Goal: Information Seeking & Learning: Learn about a topic

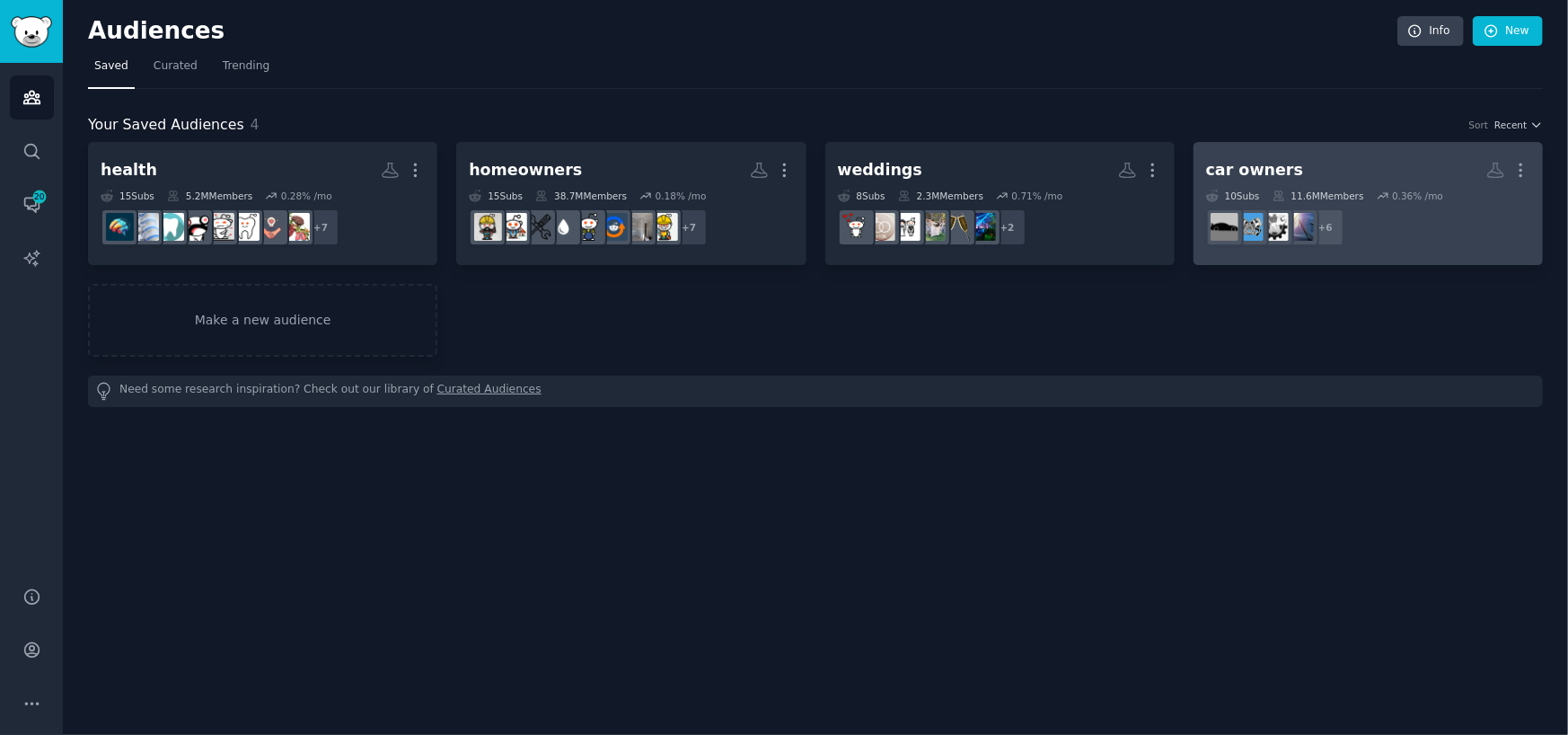
click at [1333, 155] on h2 "car owners More" at bounding box center [1369, 170] width 324 height 32
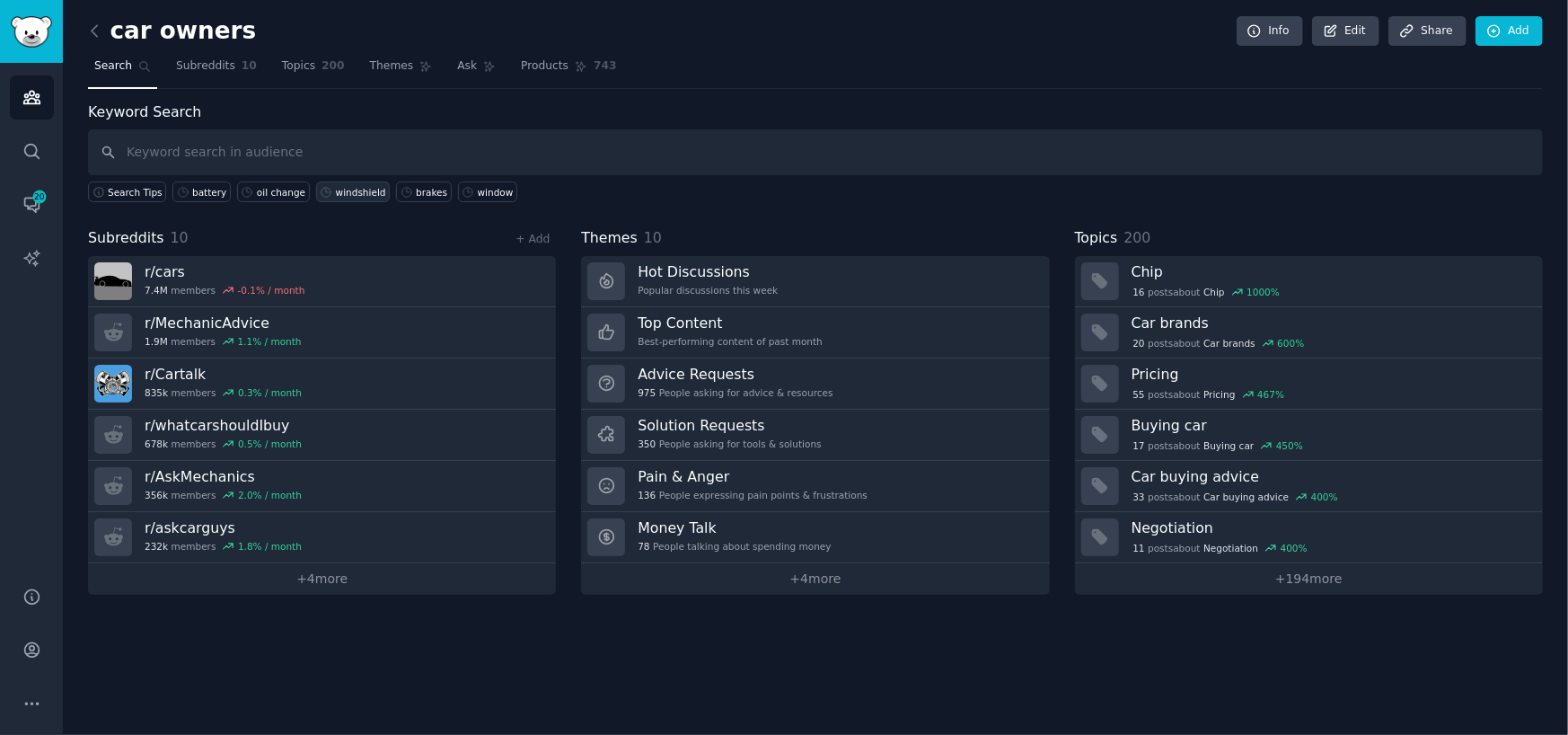
click at [336, 195] on div "windshield" at bounding box center [361, 192] width 50 height 12
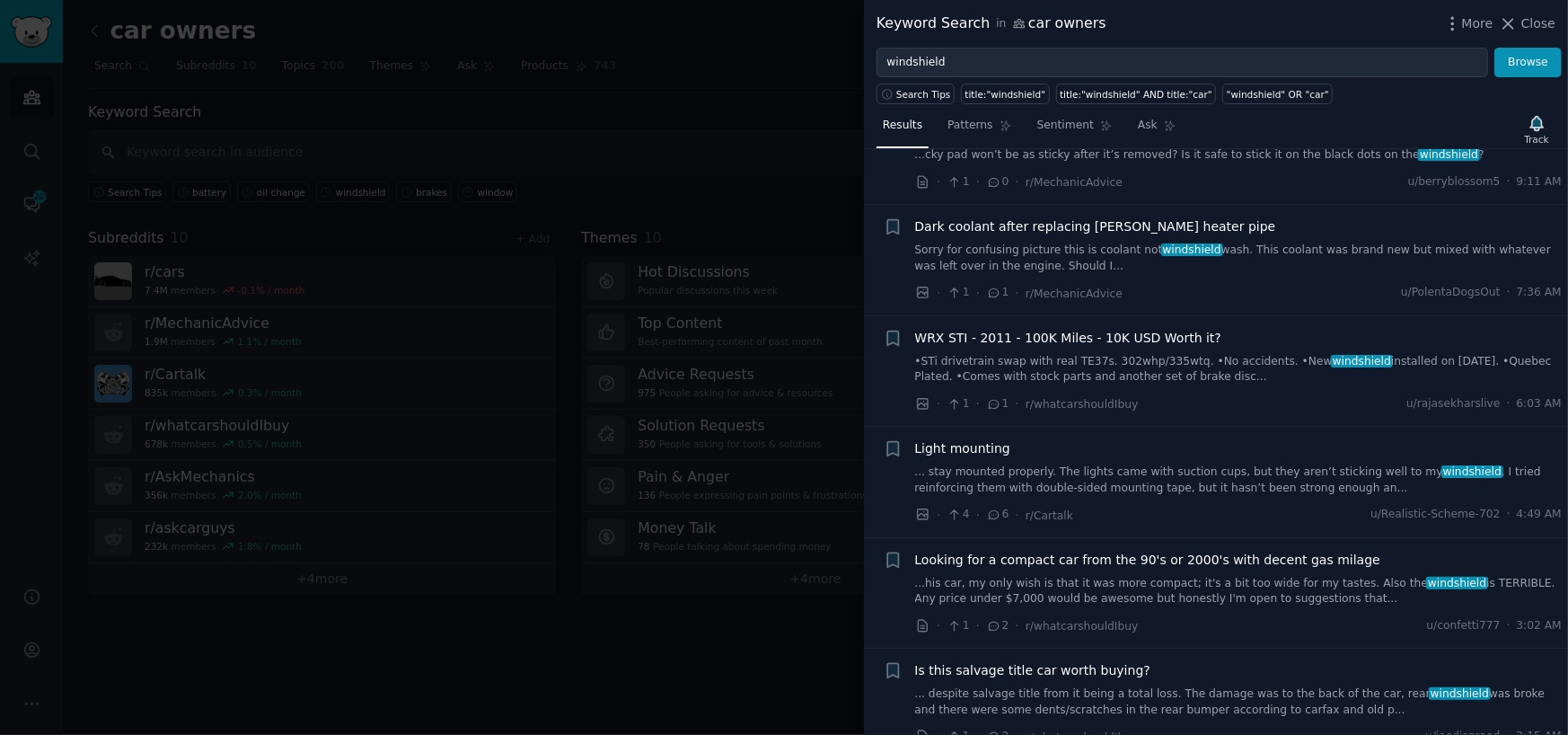
scroll to position [179, 0]
click at [1211, 598] on link "...his car, my only wish is that it was more compact; it's a bit too wide for m…" at bounding box center [1239, 590] width 648 height 32
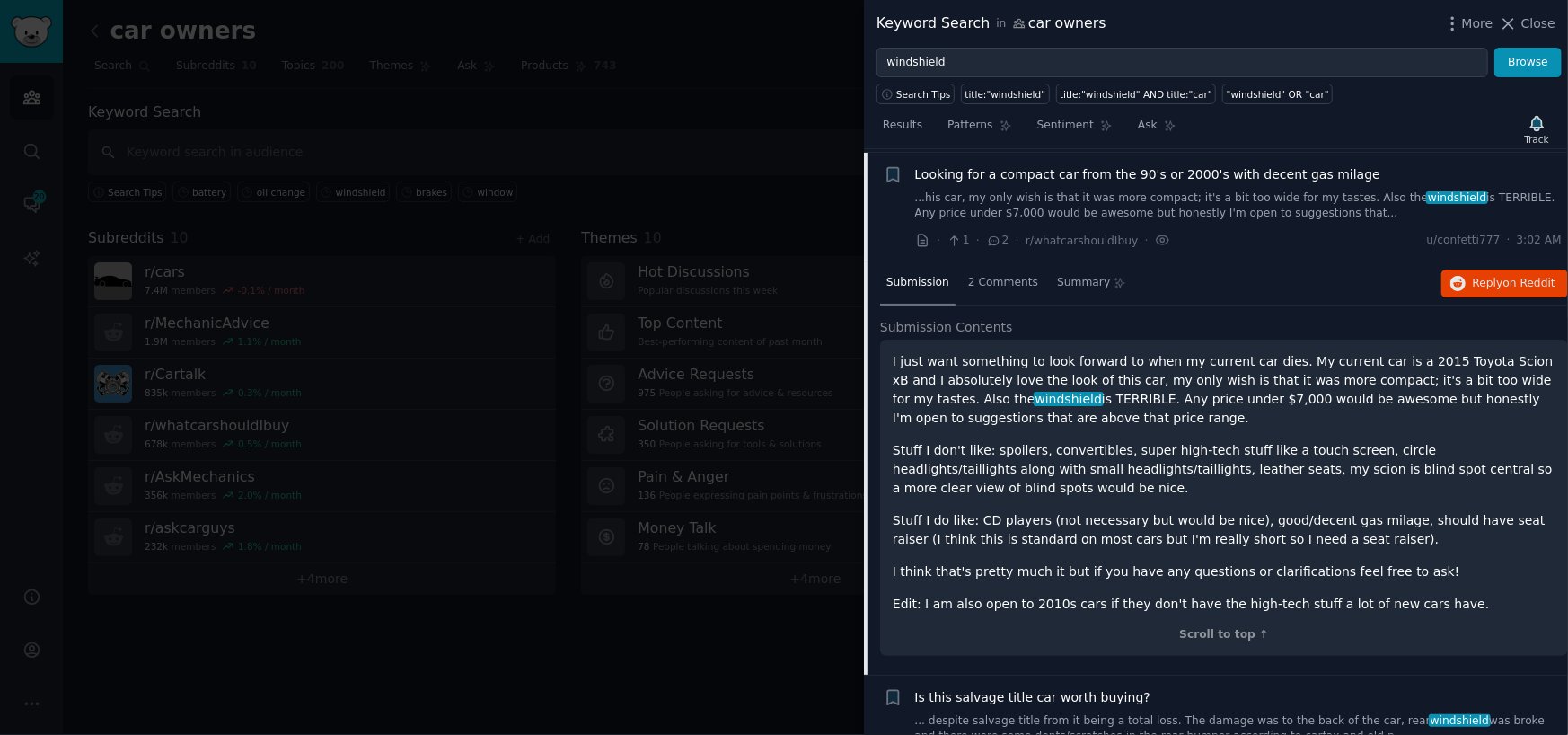
scroll to position [565, 0]
click at [727, 173] on div at bounding box center [784, 367] width 1568 height 735
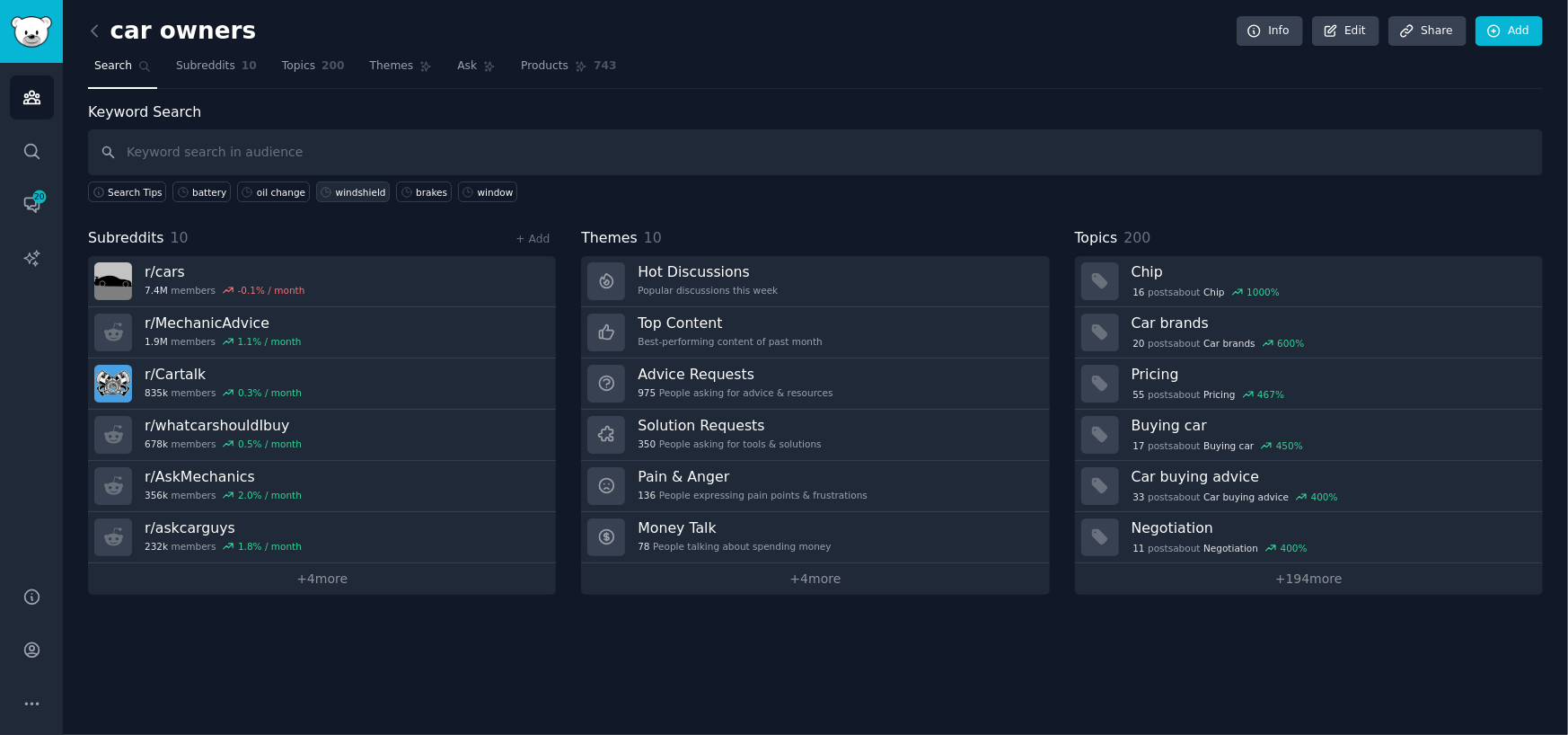
click at [340, 189] on div "windshield" at bounding box center [361, 192] width 50 height 12
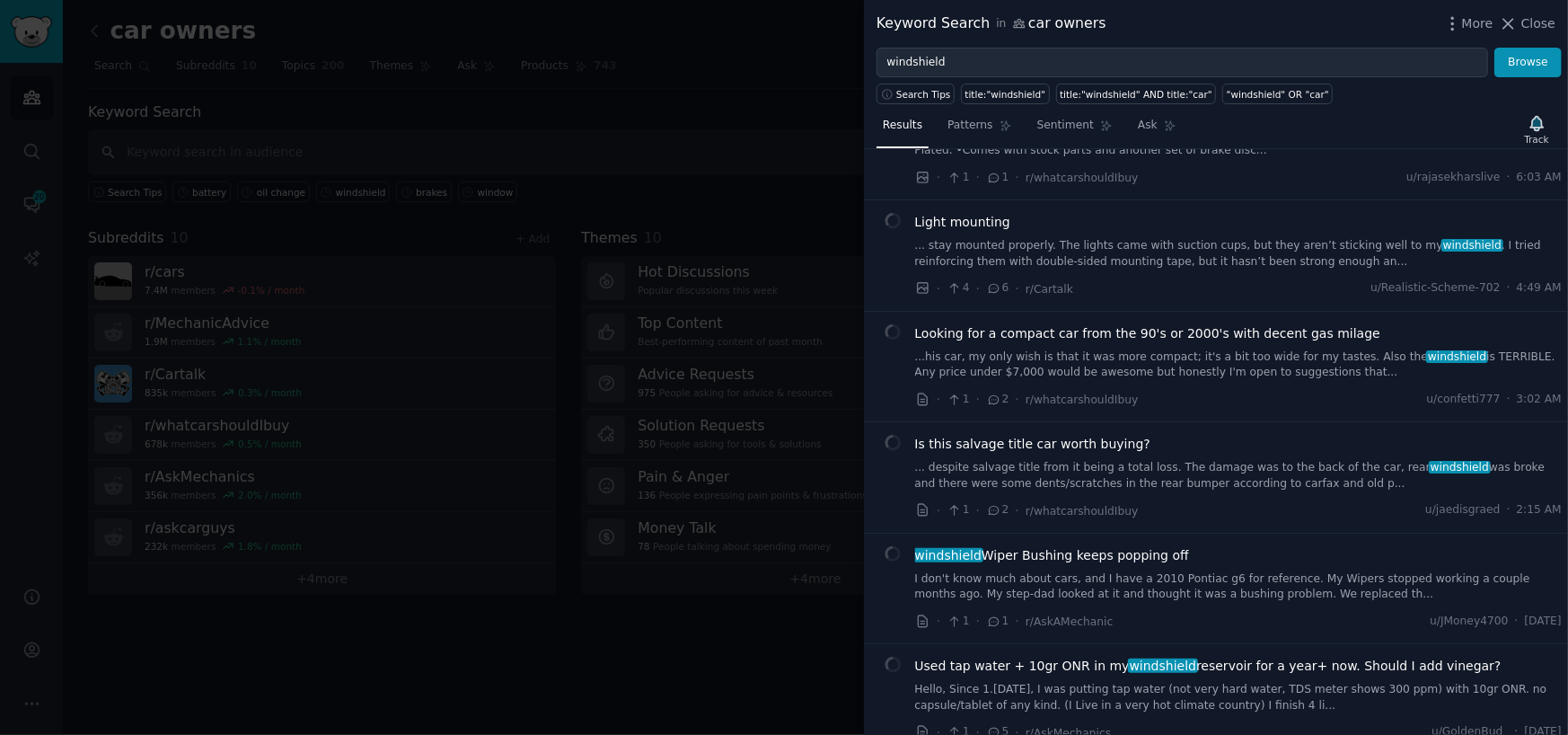
scroll to position [449, 0]
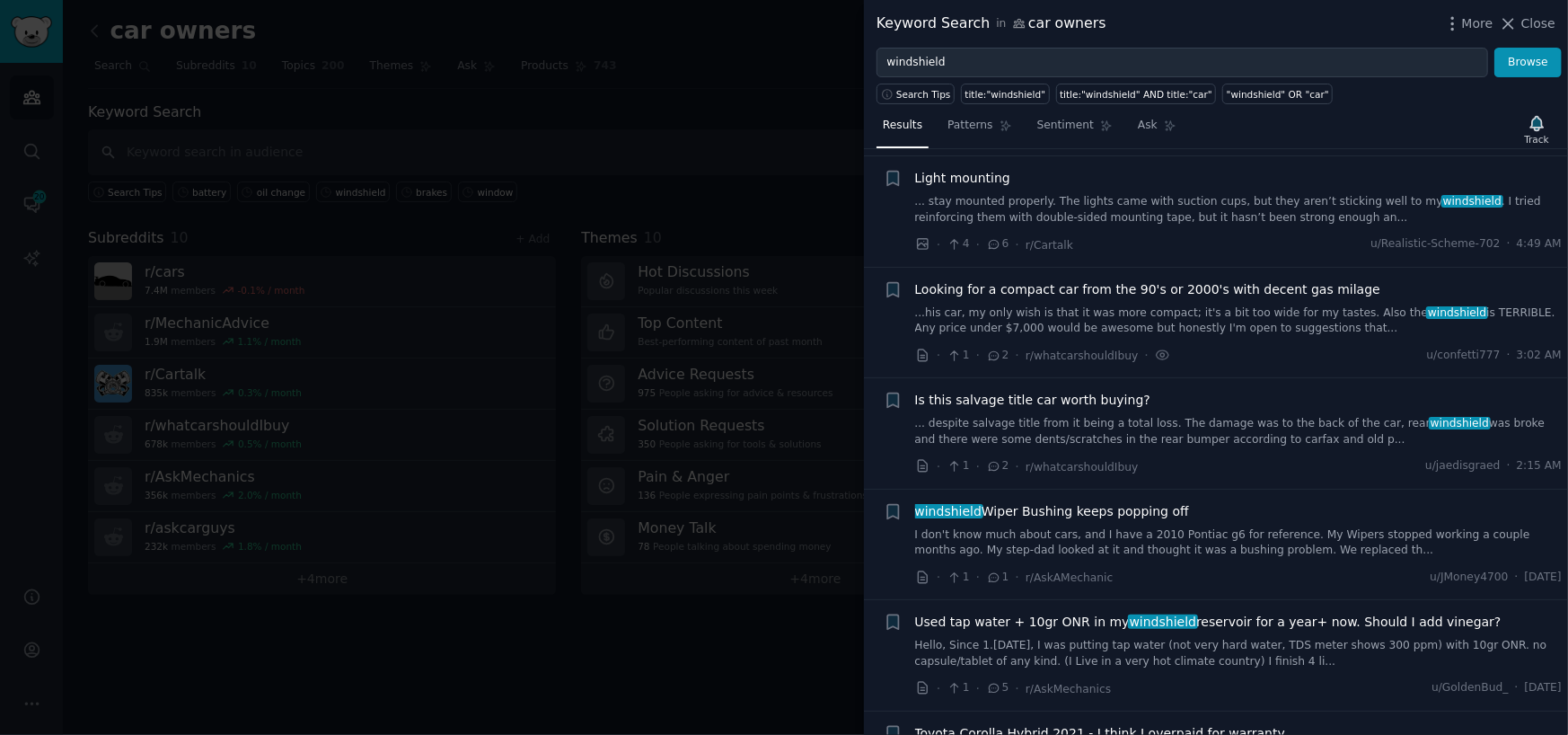
click at [1203, 655] on link "Hello, Since 1.[DATE], I was putting tap water (not very hard water, TDS meter …" at bounding box center [1239, 653] width 648 height 32
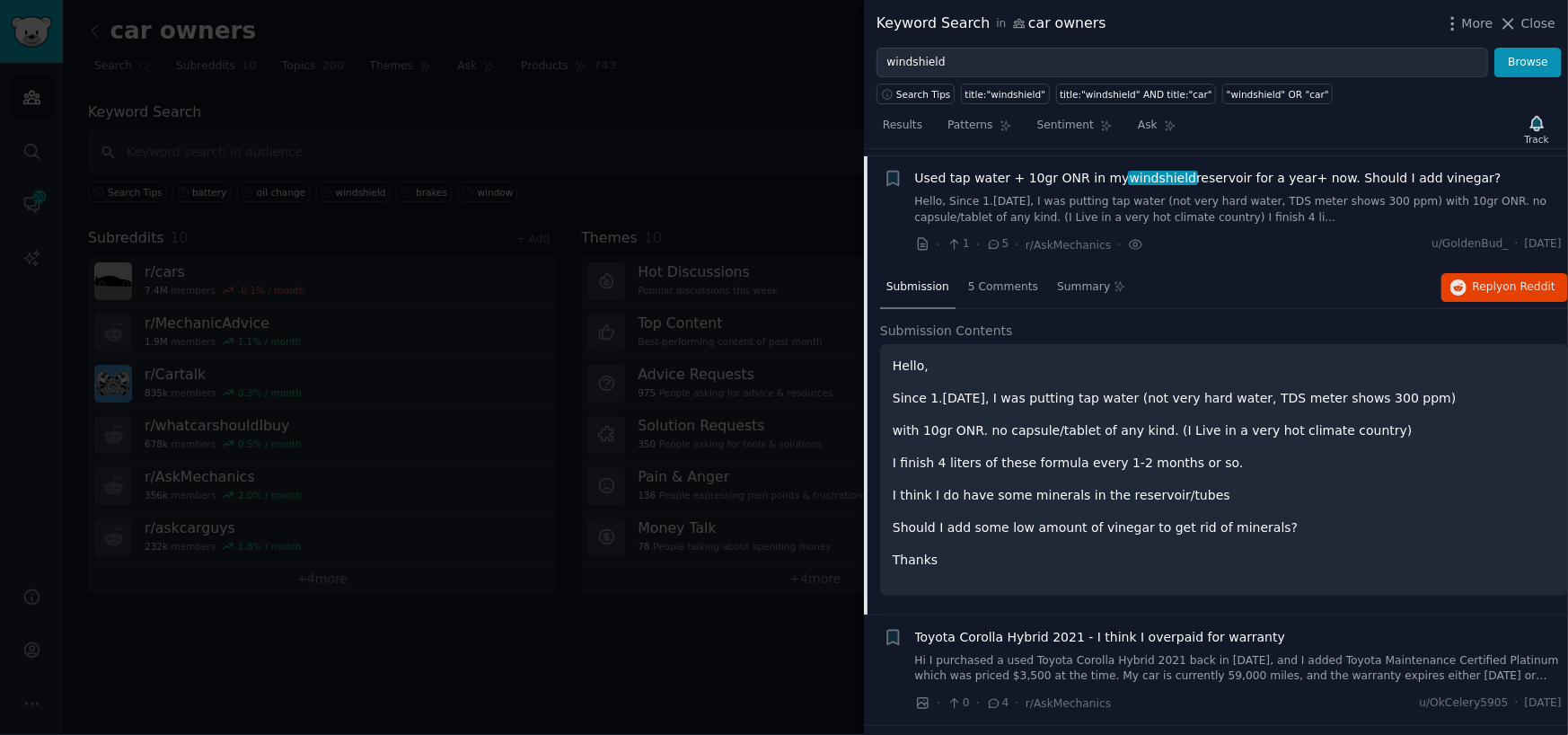
scroll to position [898, 0]
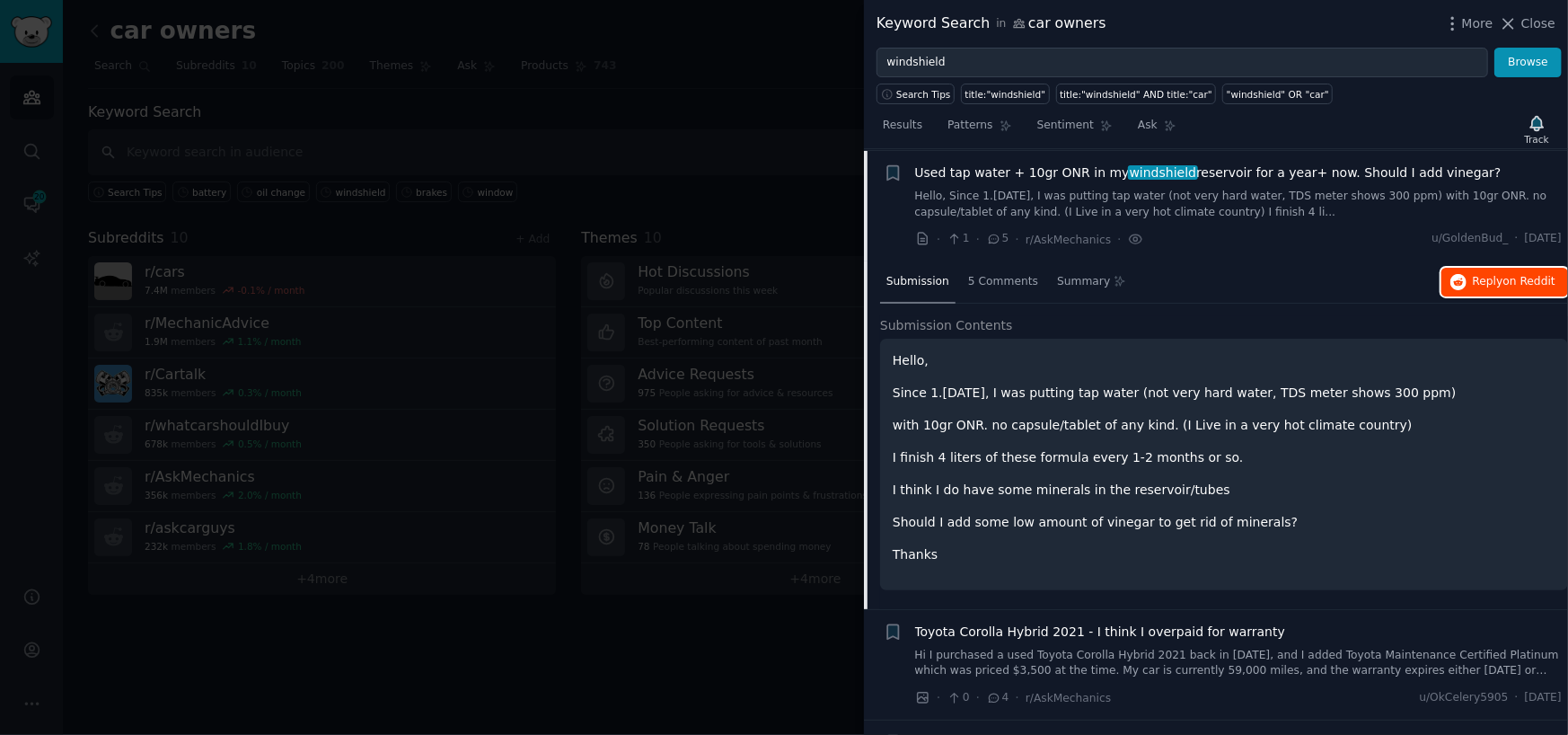
click at [1464, 293] on button "Reply on Reddit" at bounding box center [1505, 282] width 127 height 29
click at [1530, 21] on span "Close" at bounding box center [1539, 24] width 35 height 19
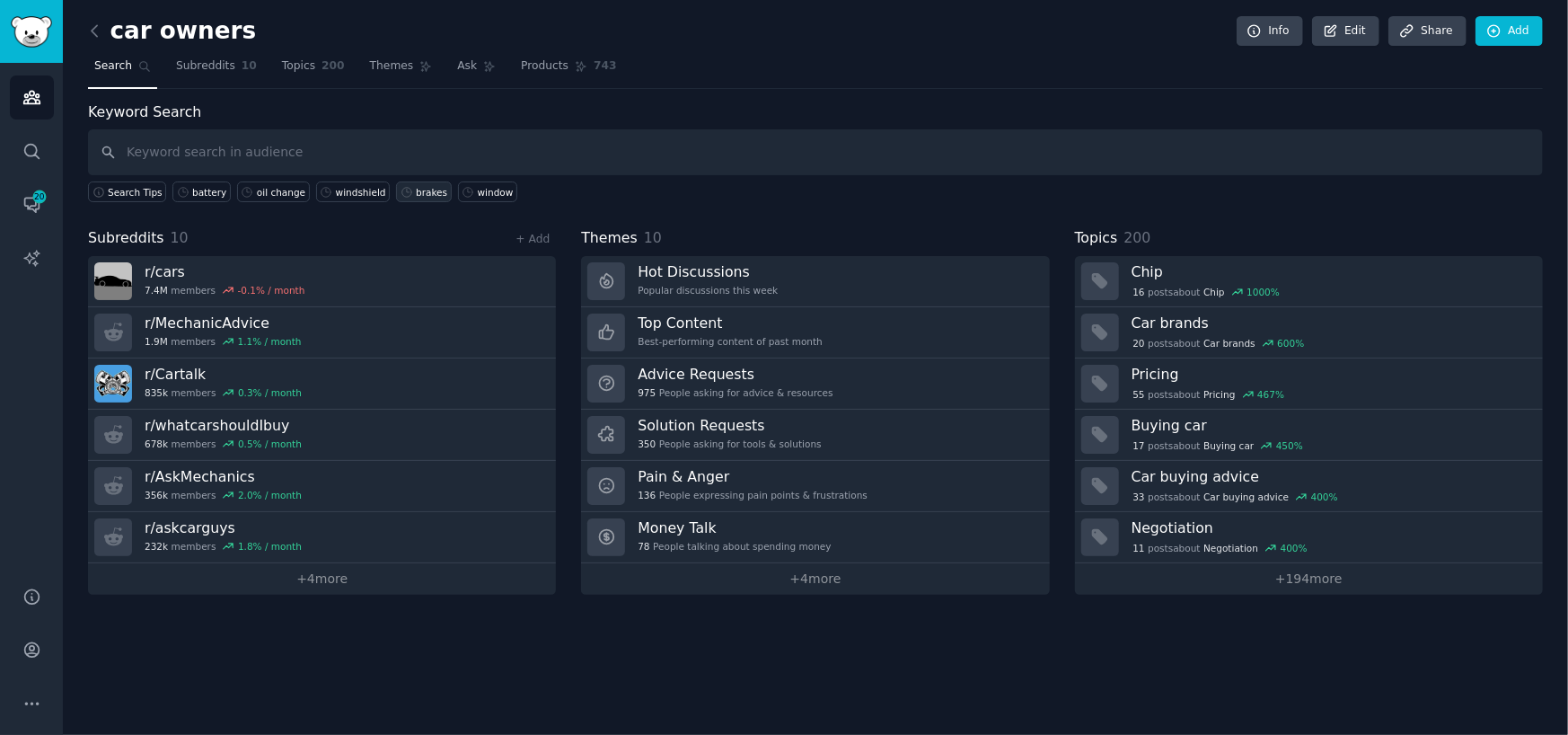
click at [416, 186] on div "brakes" at bounding box center [431, 192] width 32 height 12
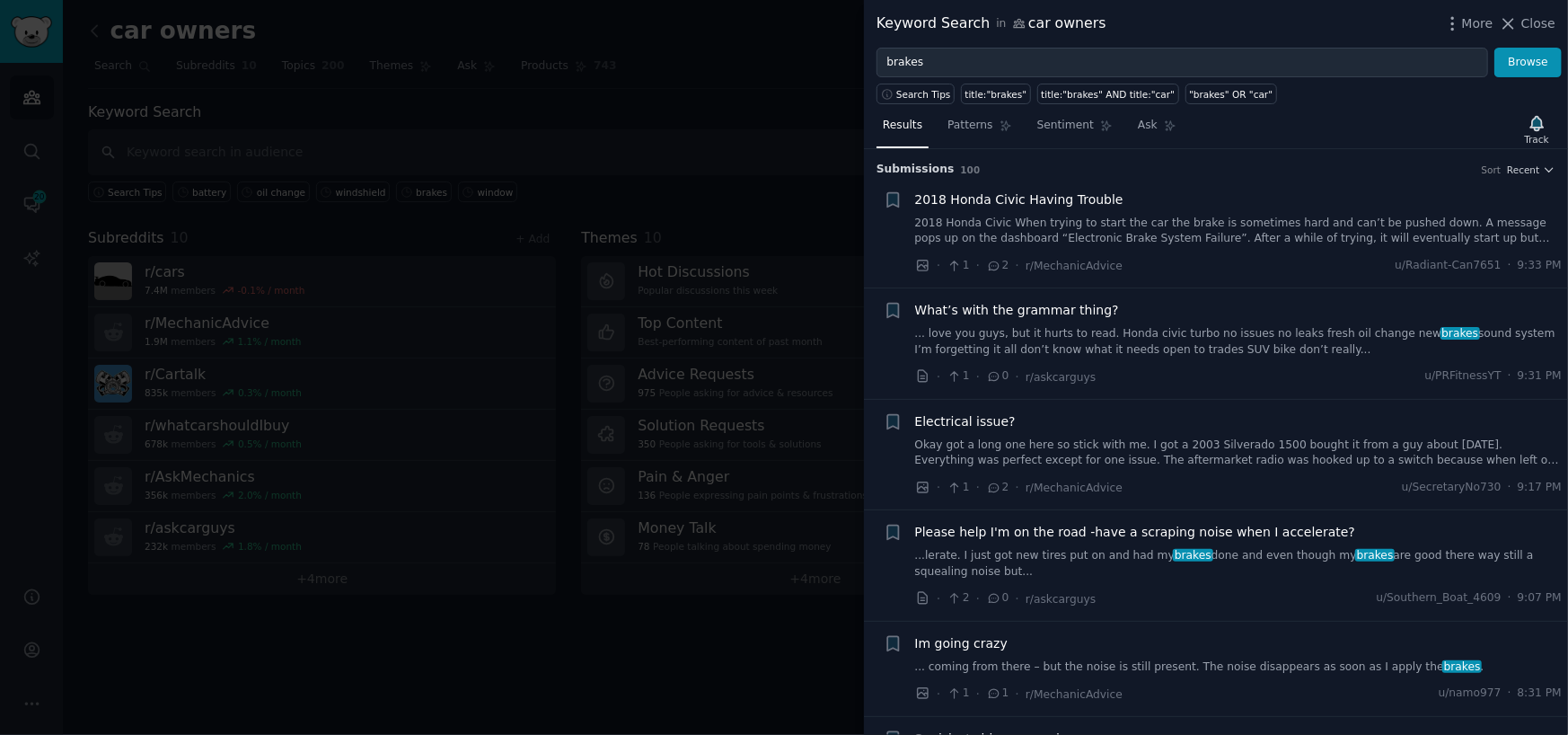
click at [1072, 550] on link "...lerate. I just got new tires put on and had my brakes done and even though m…" at bounding box center [1239, 563] width 648 height 32
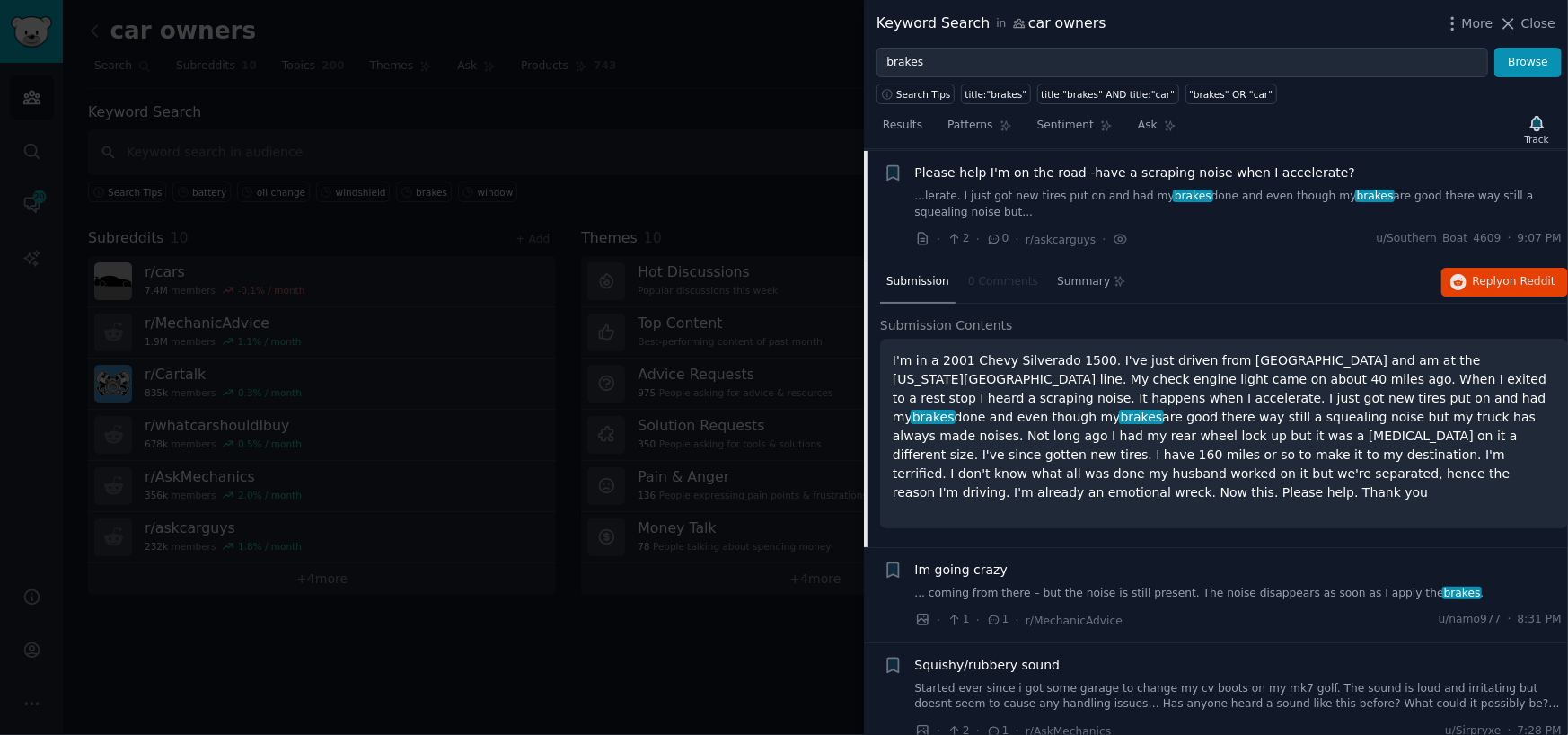
scroll to position [360, 0]
click at [1484, 267] on button "Reply on Reddit" at bounding box center [1505, 281] width 127 height 29
click at [694, 104] on div at bounding box center [784, 367] width 1568 height 735
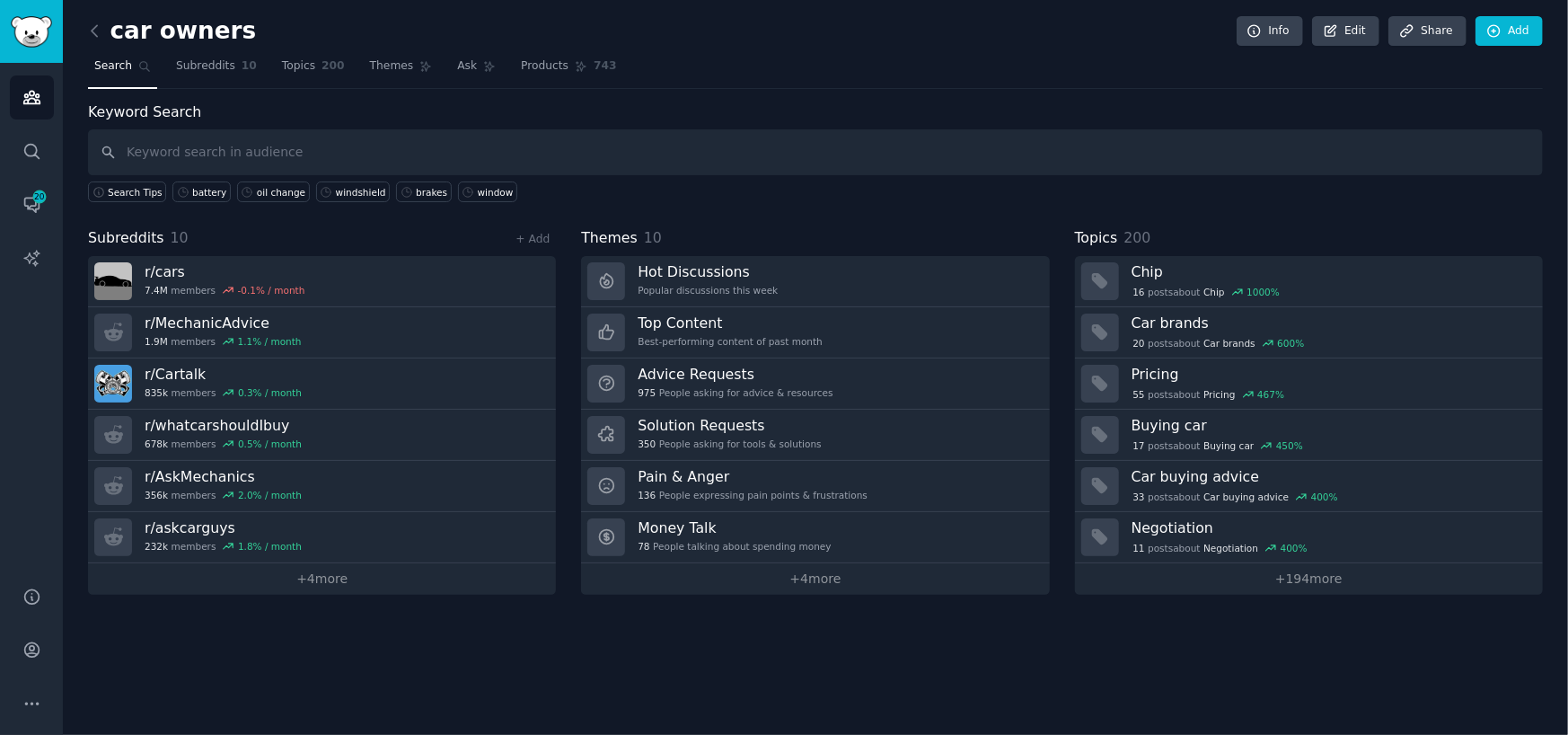
click at [81, 35] on div "car owners Info Edit Share Add Search Subreddits 10 Topics 200 Themes Ask Produ…" at bounding box center [816, 367] width 1506 height 735
click at [86, 35] on div "car owners Info Edit Share Add Search Subreddits 10 Topics 200 Themes Ask Produ…" at bounding box center [816, 367] width 1506 height 735
click at [90, 32] on icon at bounding box center [95, 31] width 19 height 19
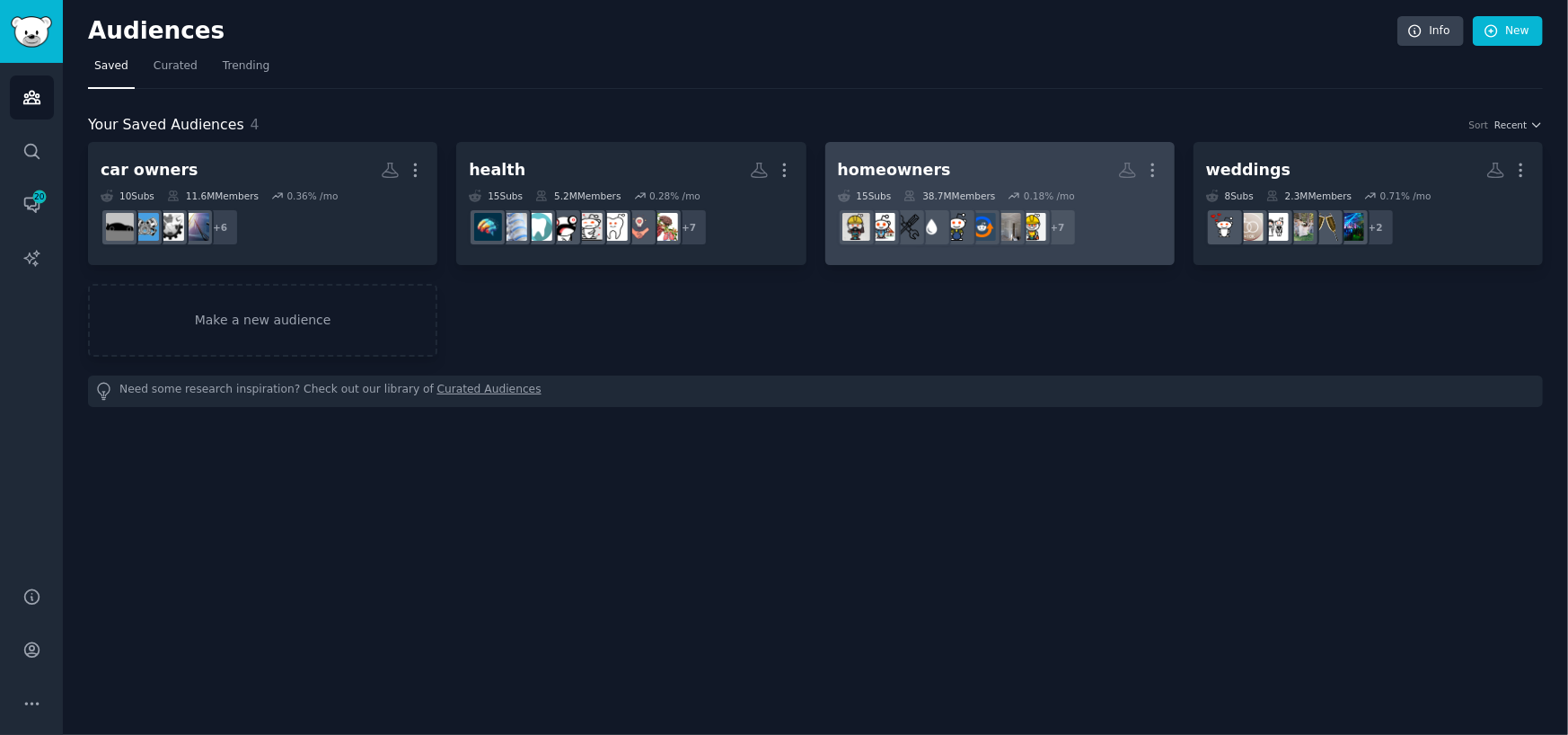
click at [957, 178] on h2 "homeowners More" at bounding box center [1000, 170] width 324 height 32
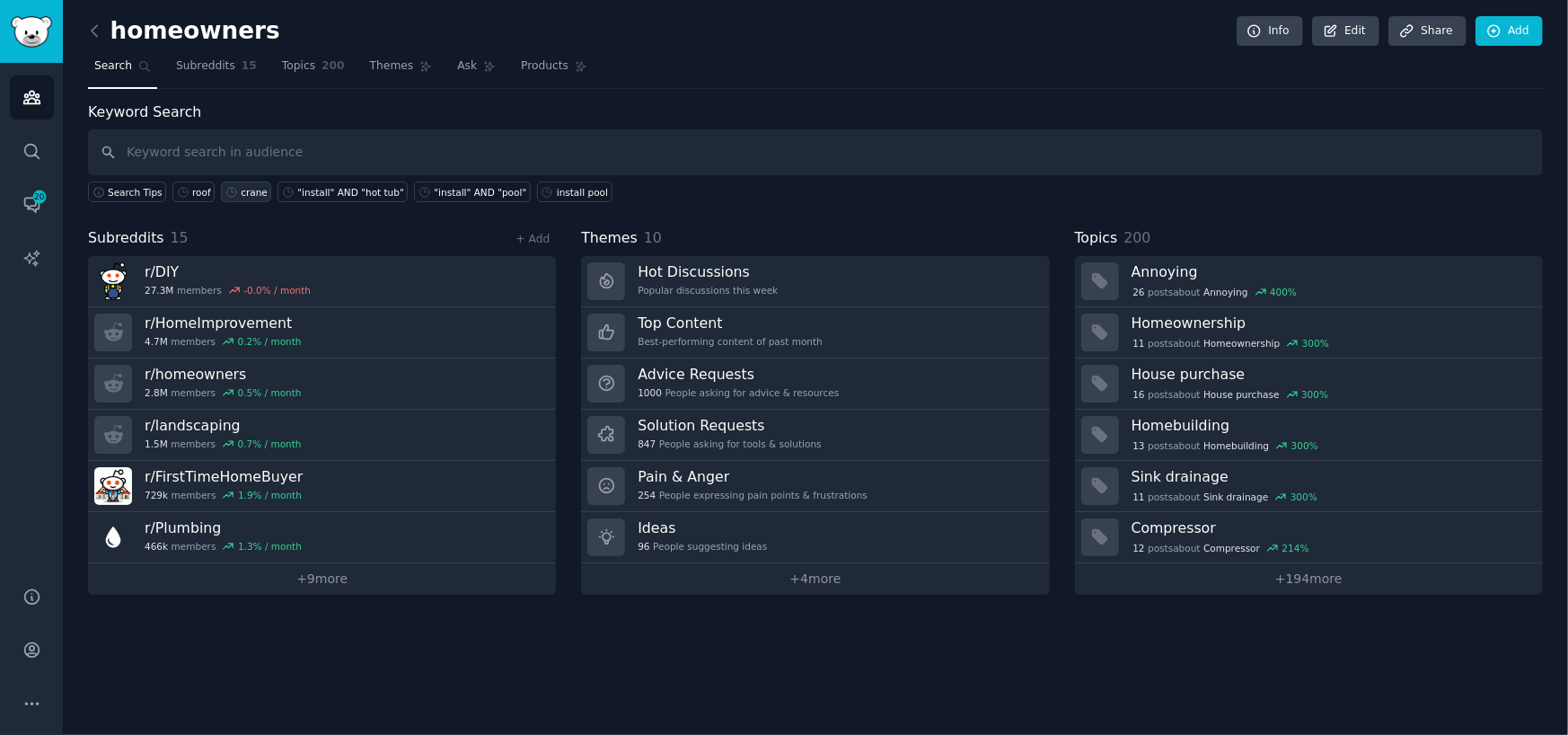
click at [246, 193] on div "crane" at bounding box center [254, 192] width 27 height 12
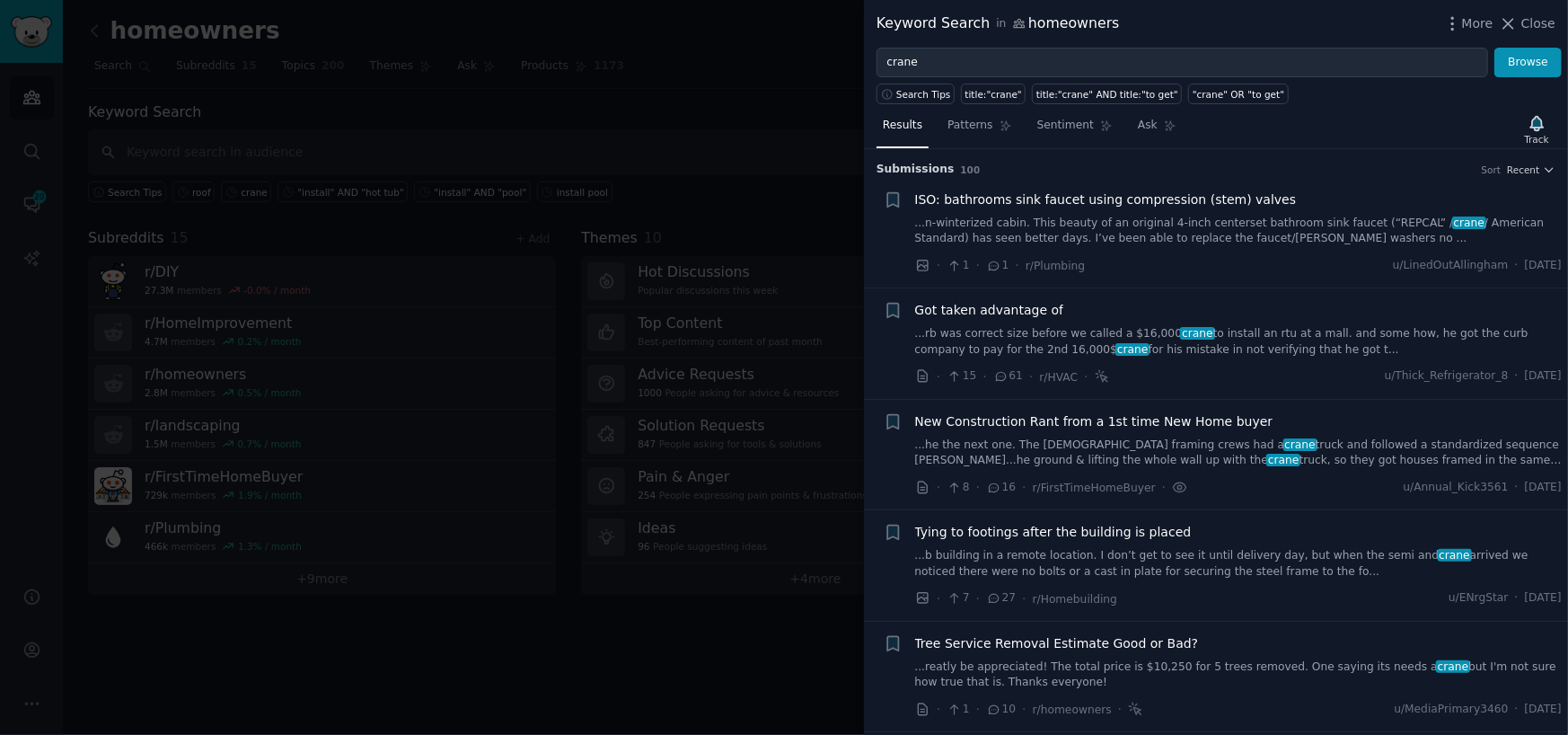
click at [1087, 235] on link "...n-winterized cabin. This beauty of an original 4-inch centerset bathroom sin…" at bounding box center [1239, 231] width 648 height 32
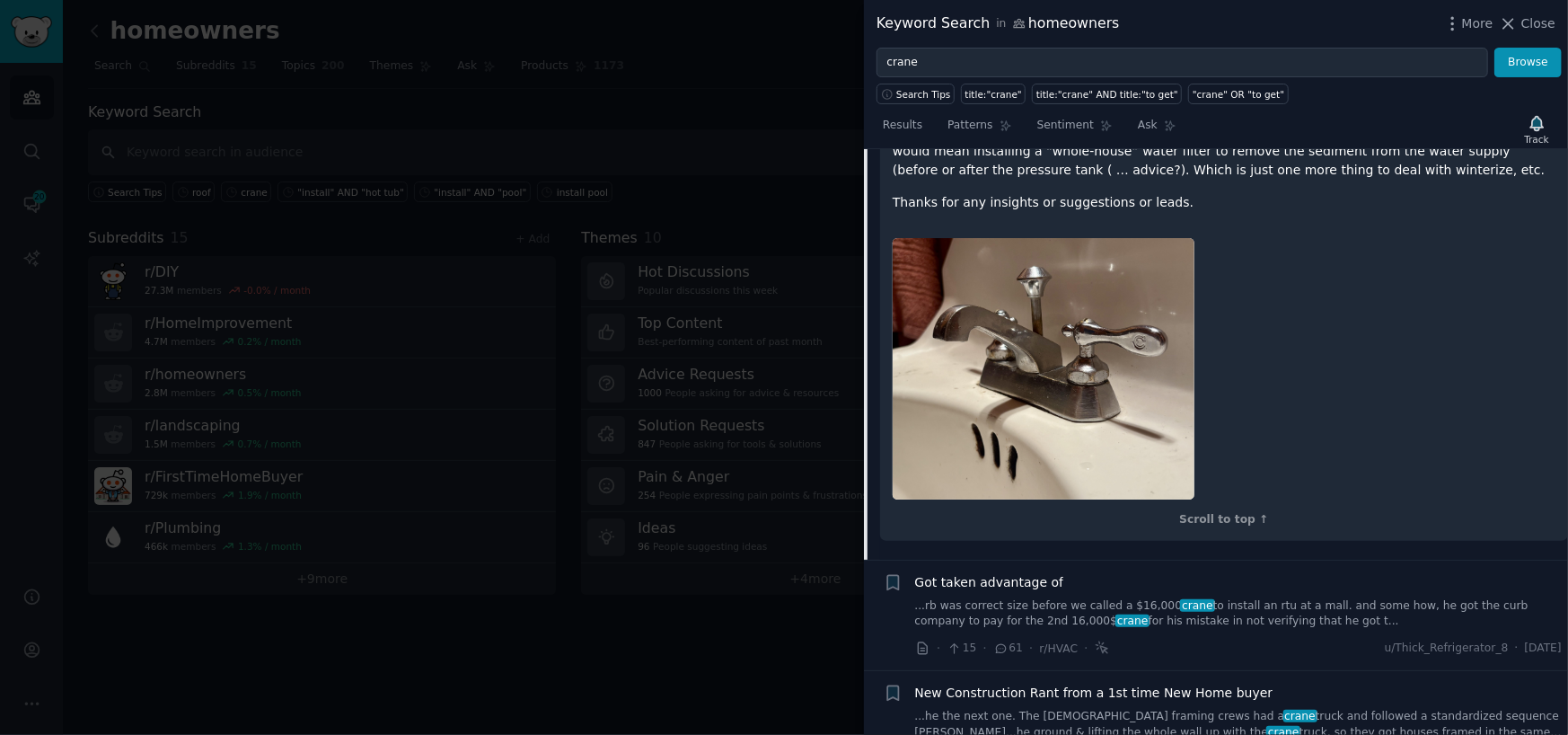
scroll to position [746, 0]
click at [934, 596] on link "...rb was correct size before we called a $16,000 crane to install an rtu at a …" at bounding box center [1239, 611] width 648 height 32
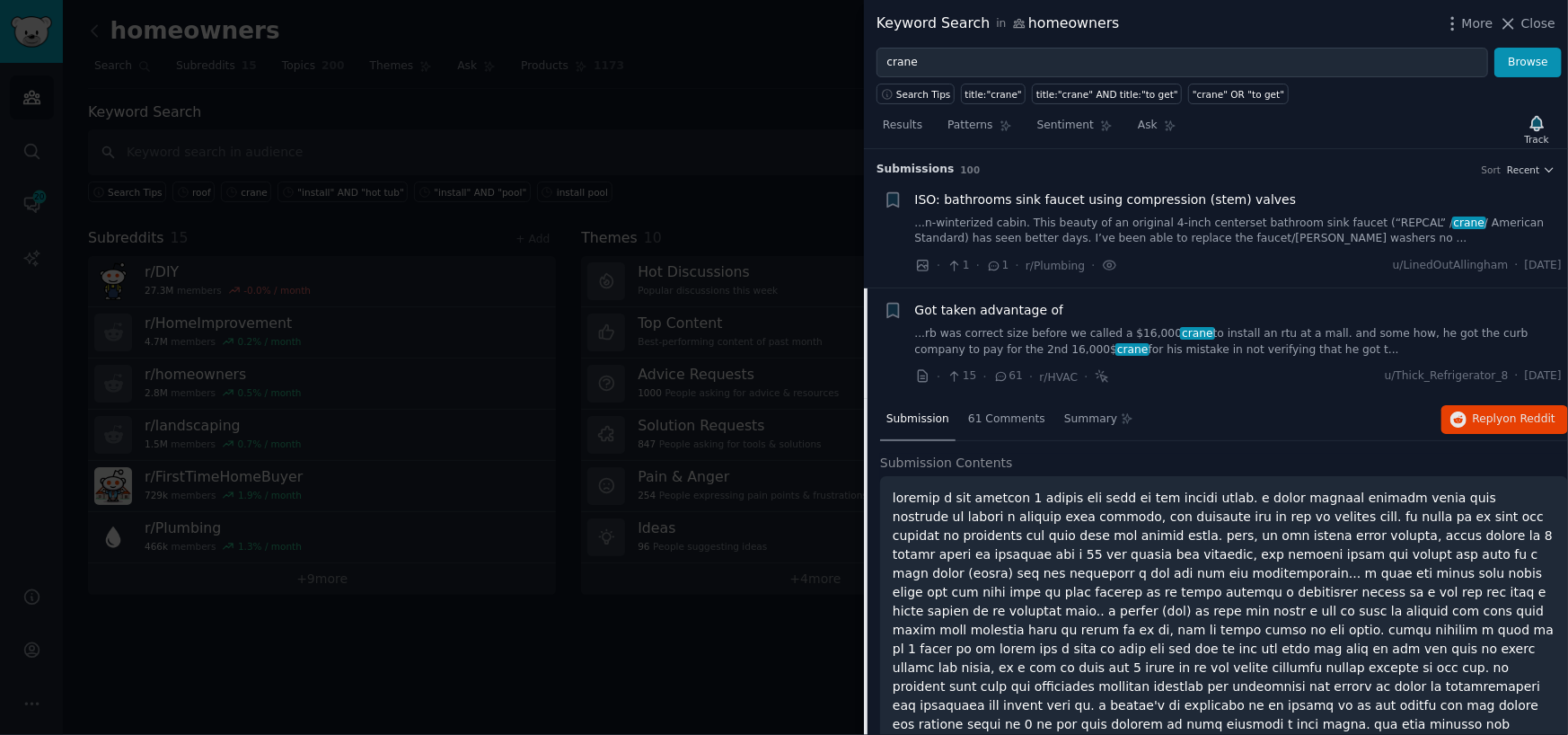
click at [669, 157] on div at bounding box center [784, 367] width 1568 height 735
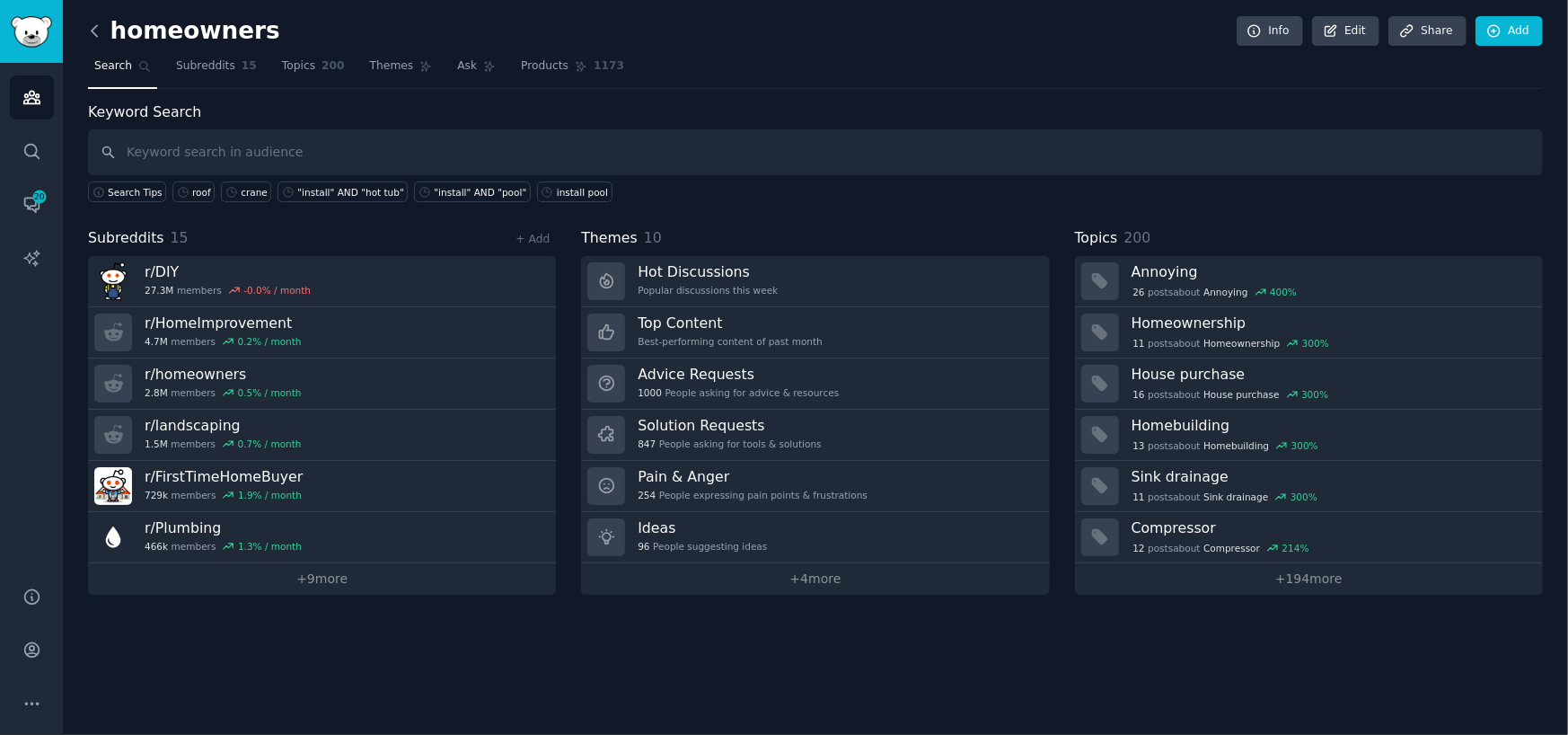
click at [97, 34] on icon at bounding box center [95, 31] width 19 height 19
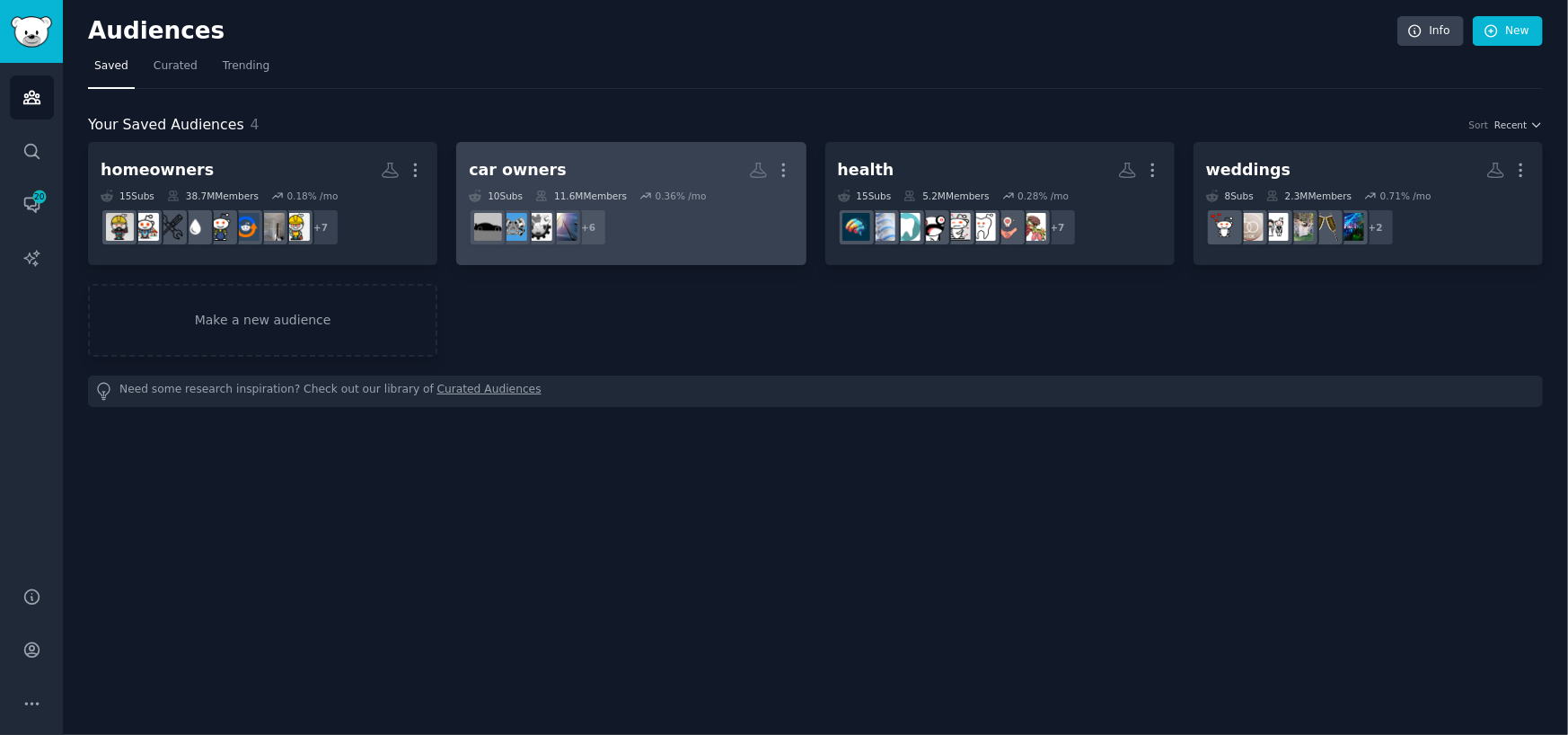
click at [650, 182] on h2 "car owners More" at bounding box center [631, 170] width 324 height 32
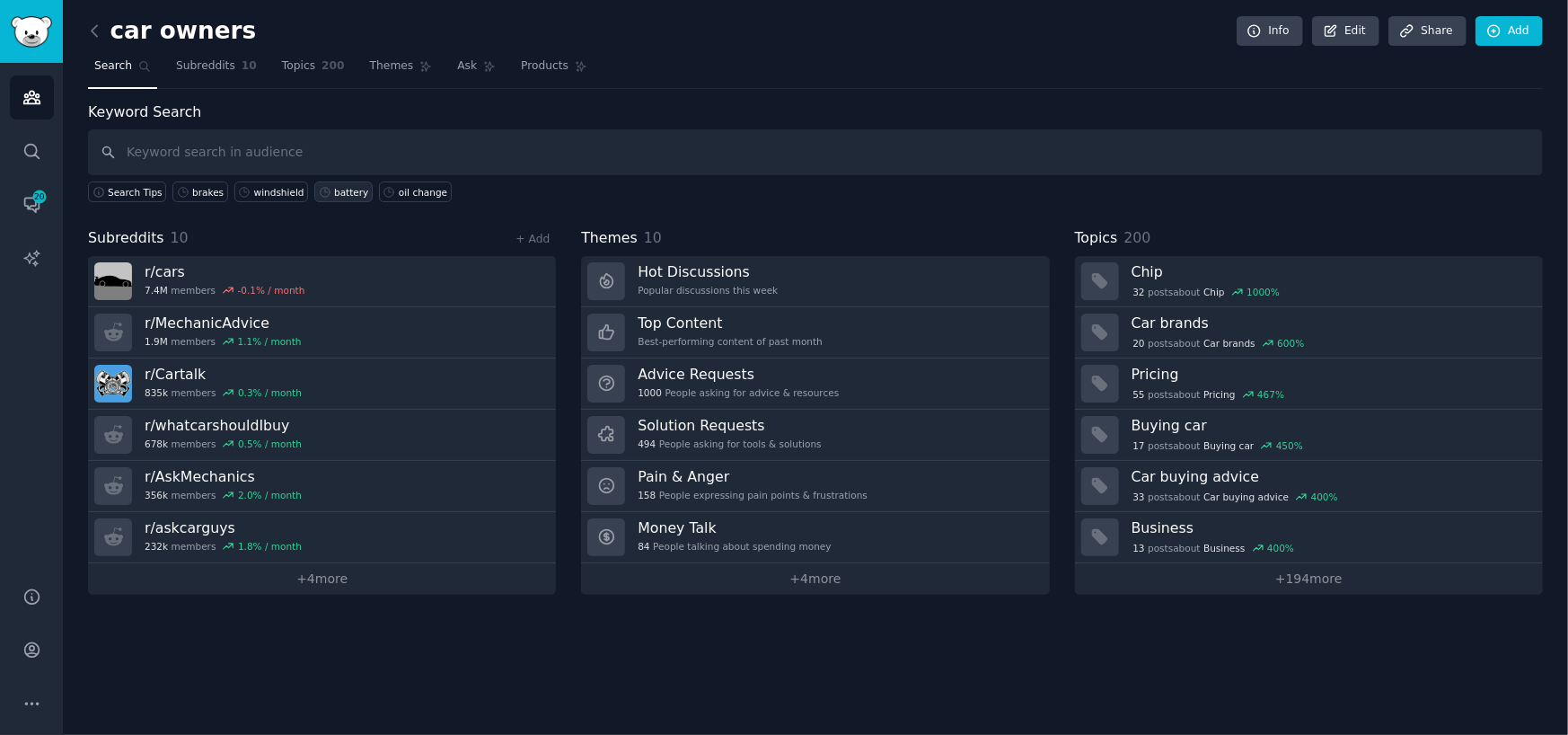
click at [334, 189] on div "battery" at bounding box center [352, 192] width 35 height 12
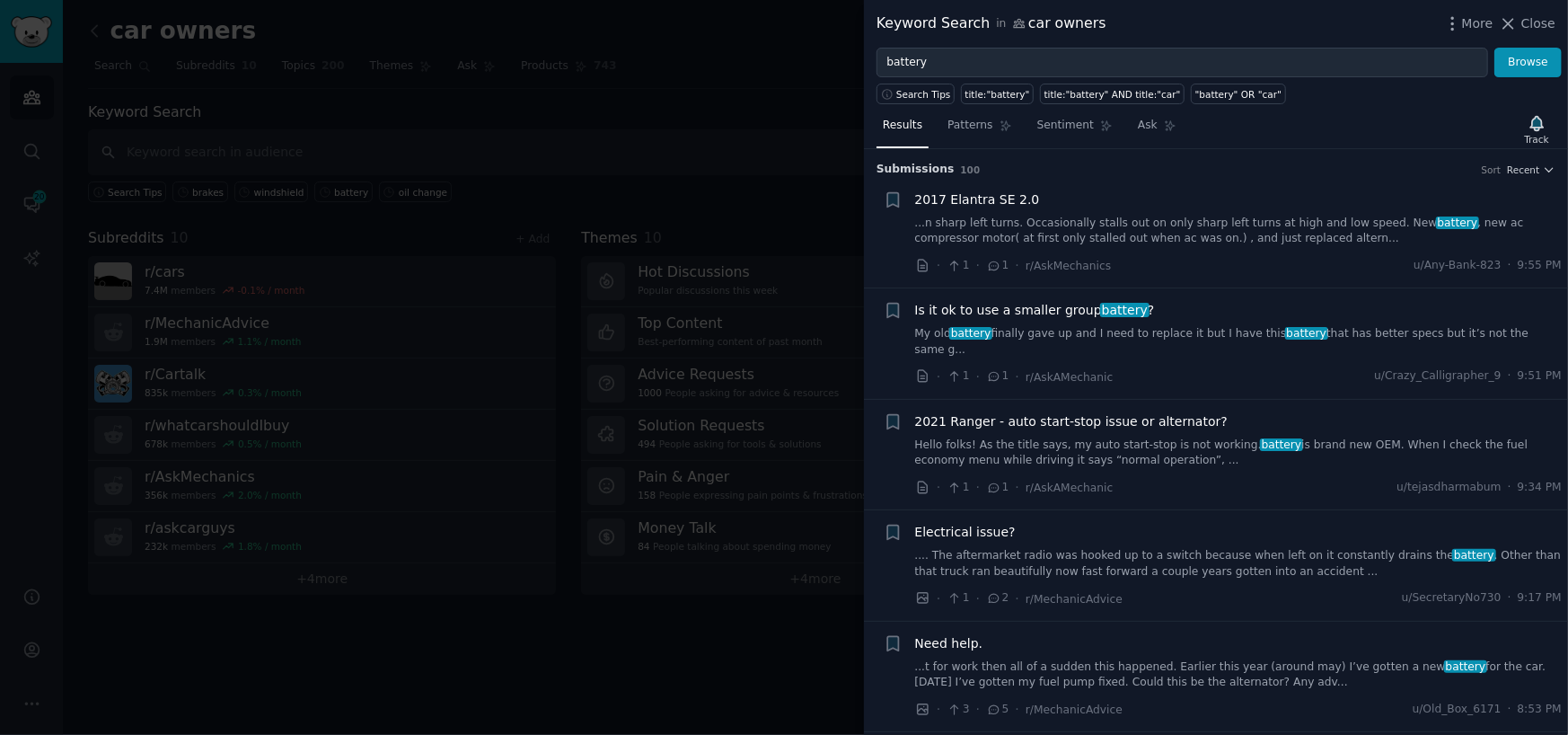
click at [1097, 664] on link "...t for work then all of a sudden this happened. Earlier this year (around may…" at bounding box center [1239, 675] width 648 height 32
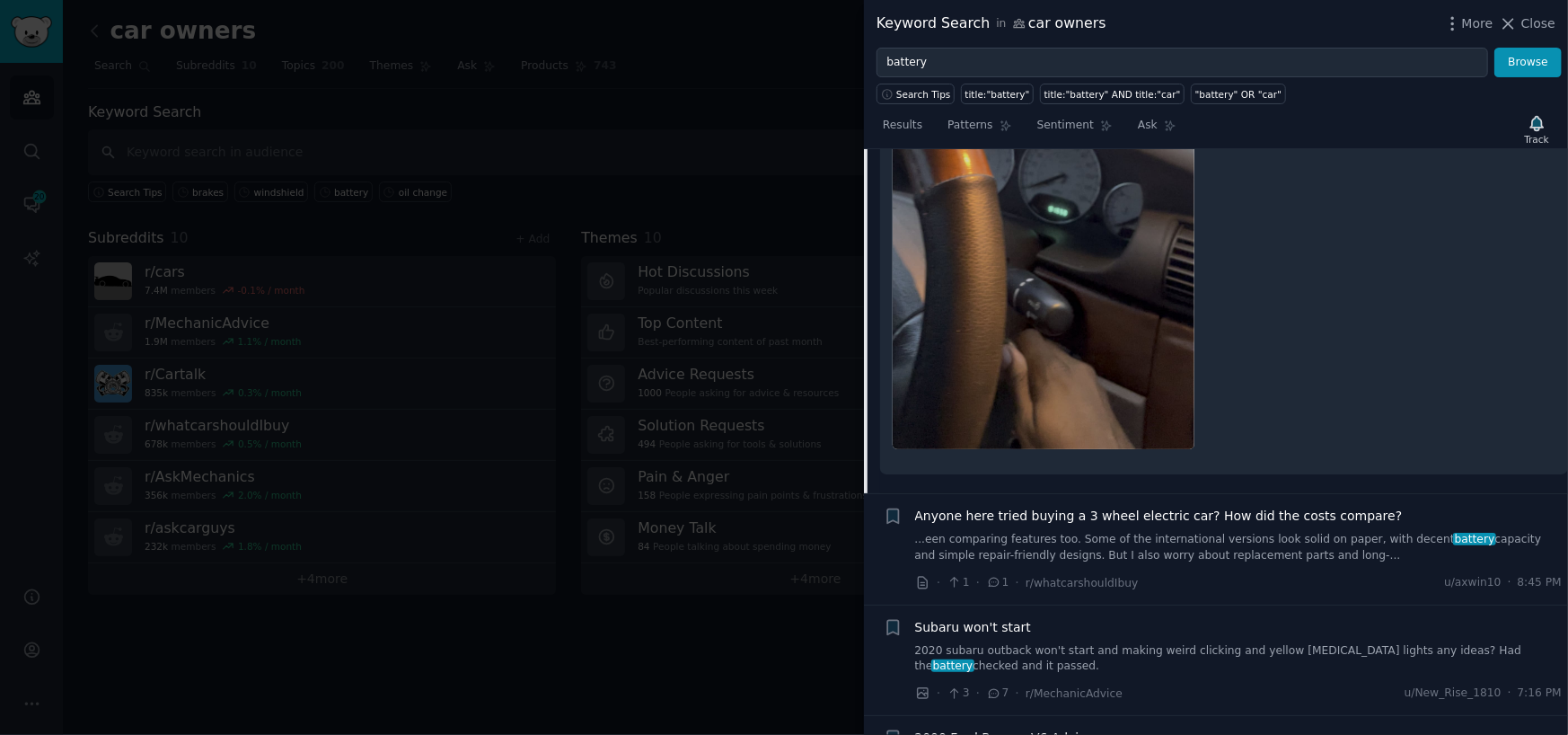
scroll to position [995, 0]
click at [1133, 639] on link "2020 subaru outback won't start and making weird clicking and yellow [MEDICAL_D…" at bounding box center [1239, 655] width 648 height 32
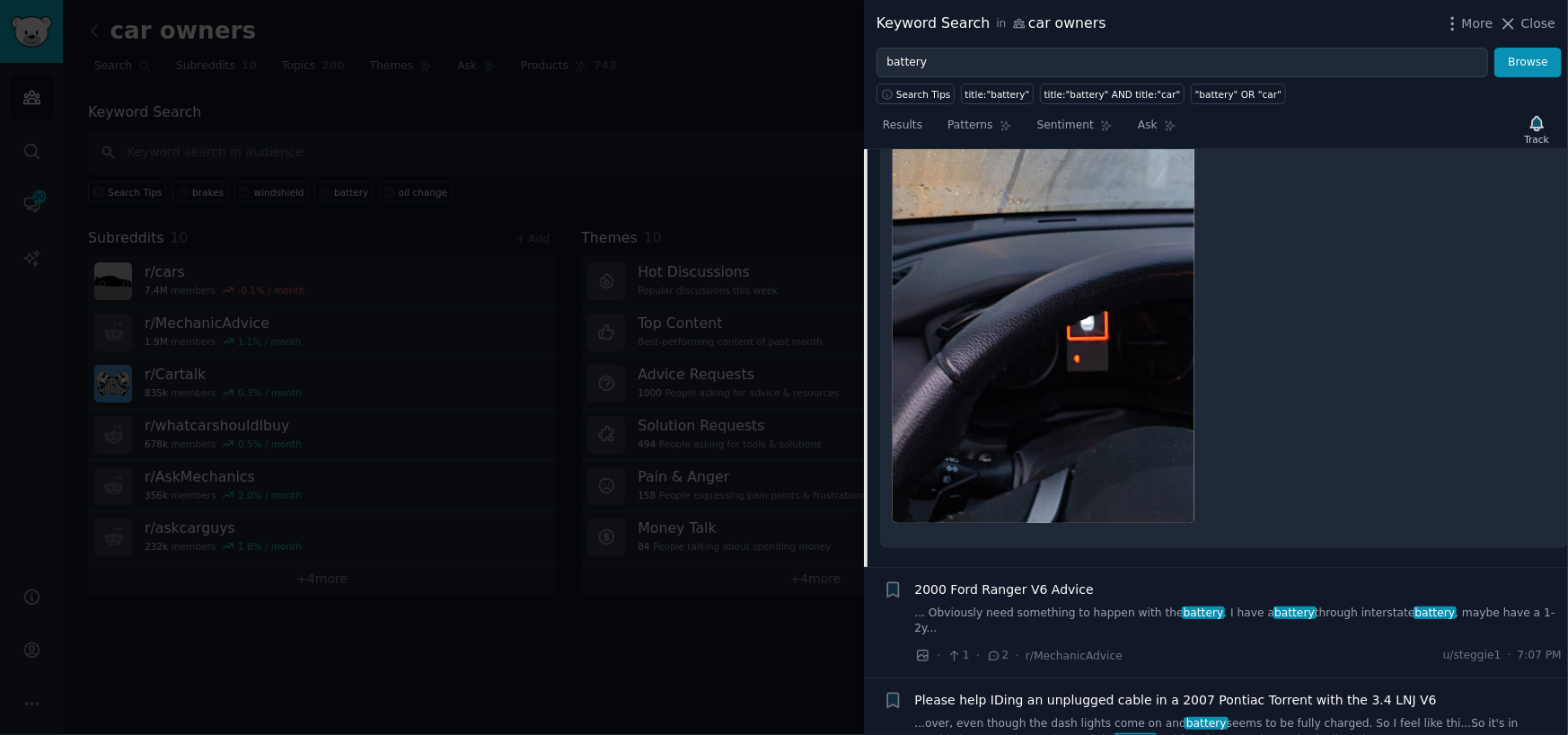
scroll to position [678, 0]
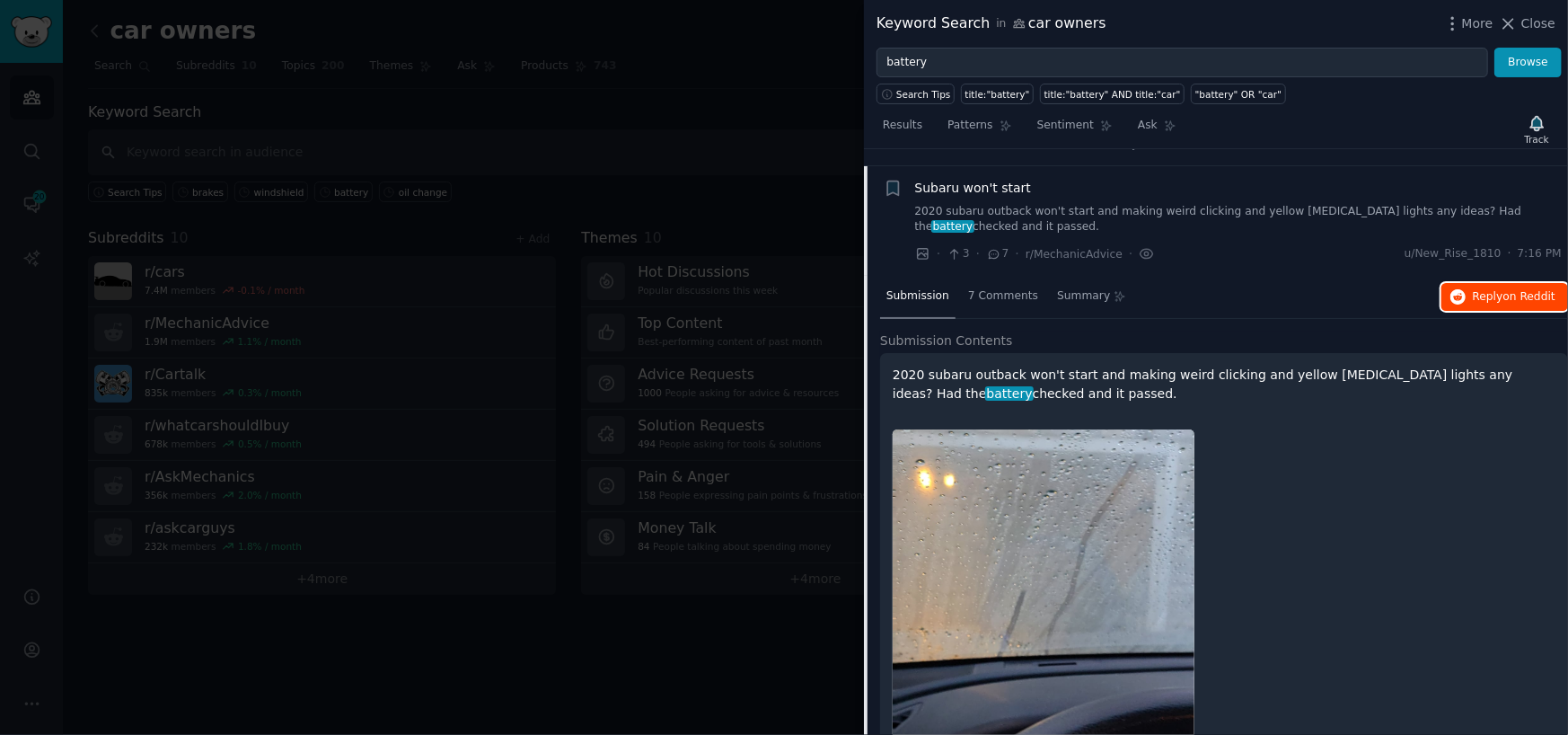
click at [1496, 283] on button "Reply on Reddit" at bounding box center [1505, 297] width 127 height 29
click at [782, 135] on div at bounding box center [784, 367] width 1568 height 735
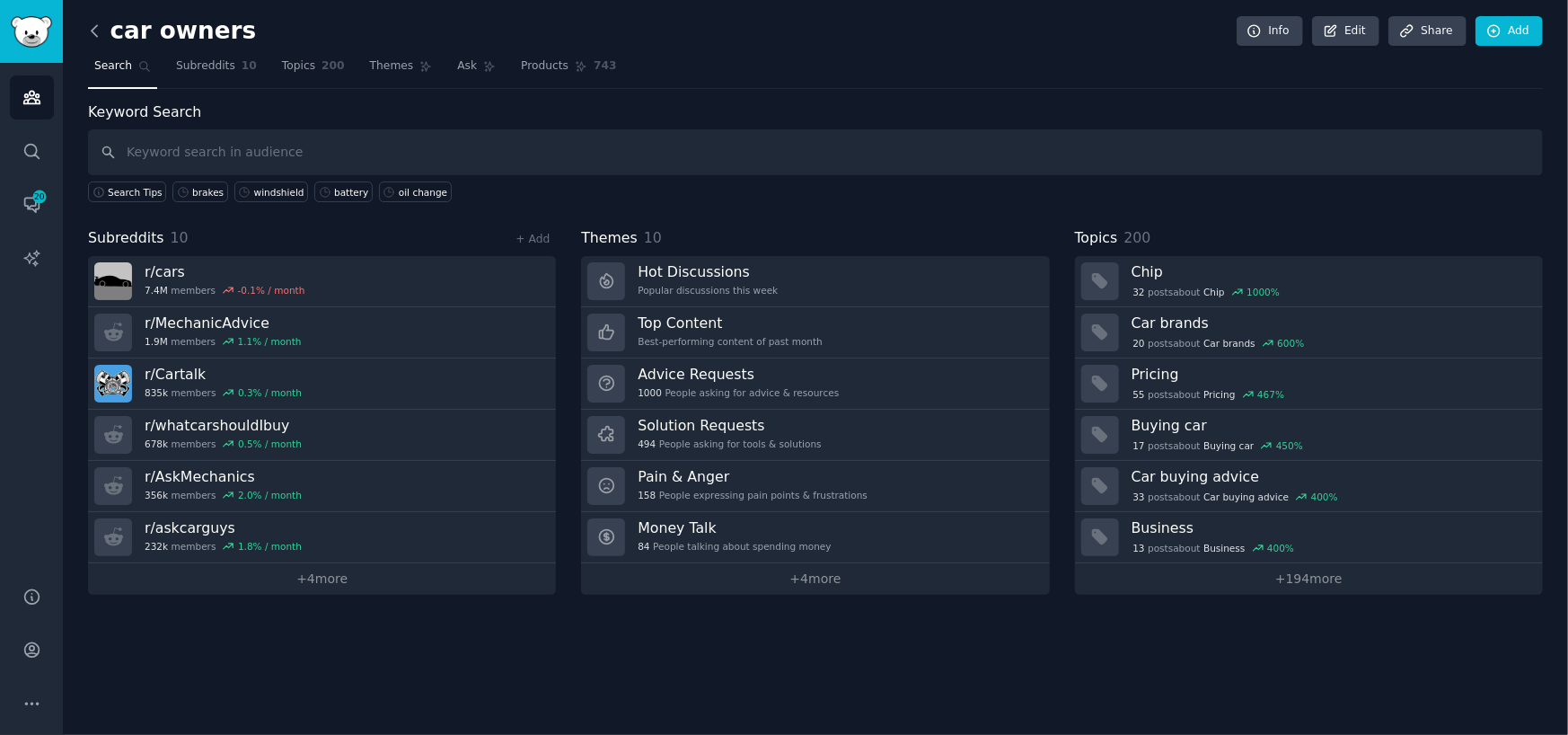
click at [87, 34] on icon at bounding box center [95, 31] width 19 height 19
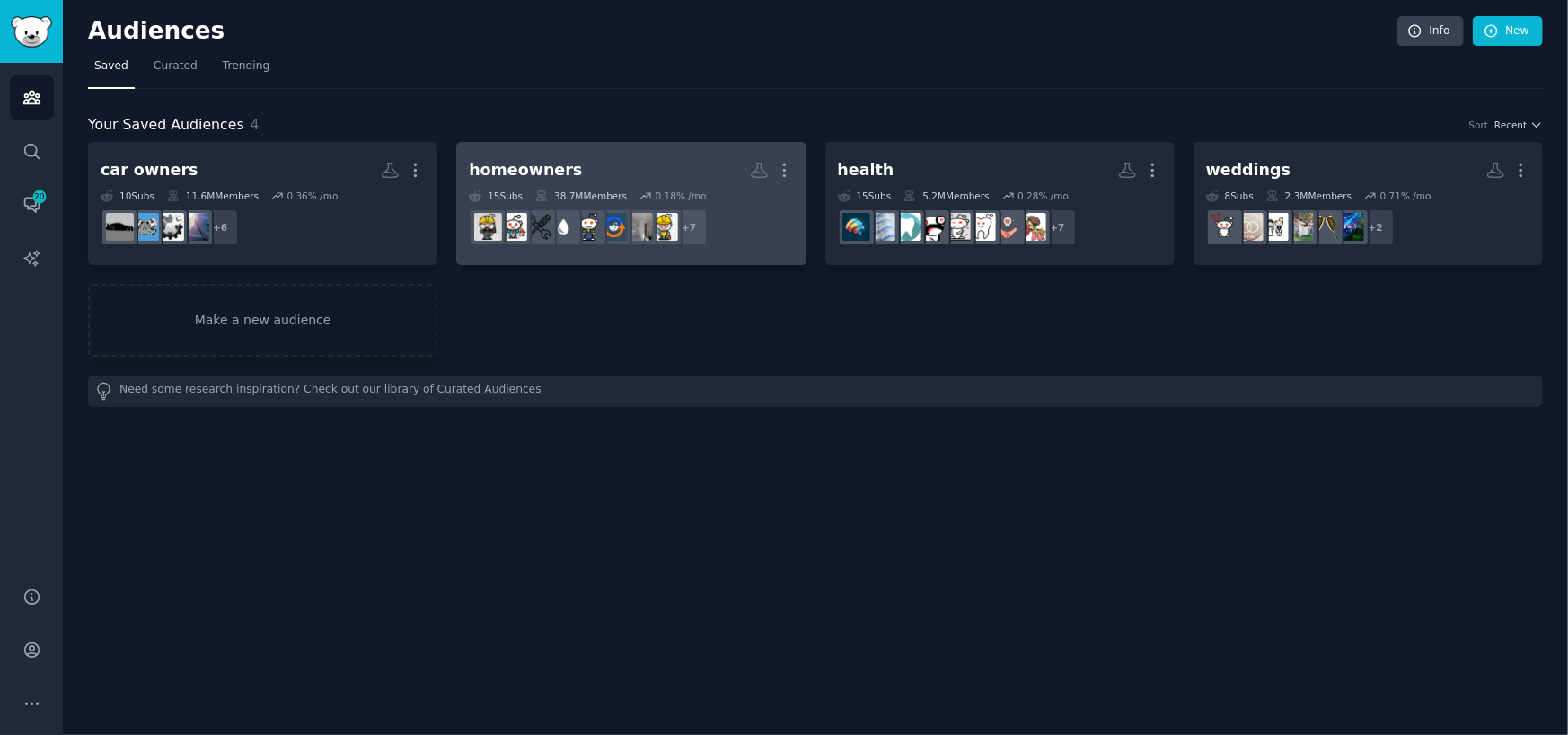
click at [686, 170] on h2 "homeowners More" at bounding box center [631, 170] width 324 height 32
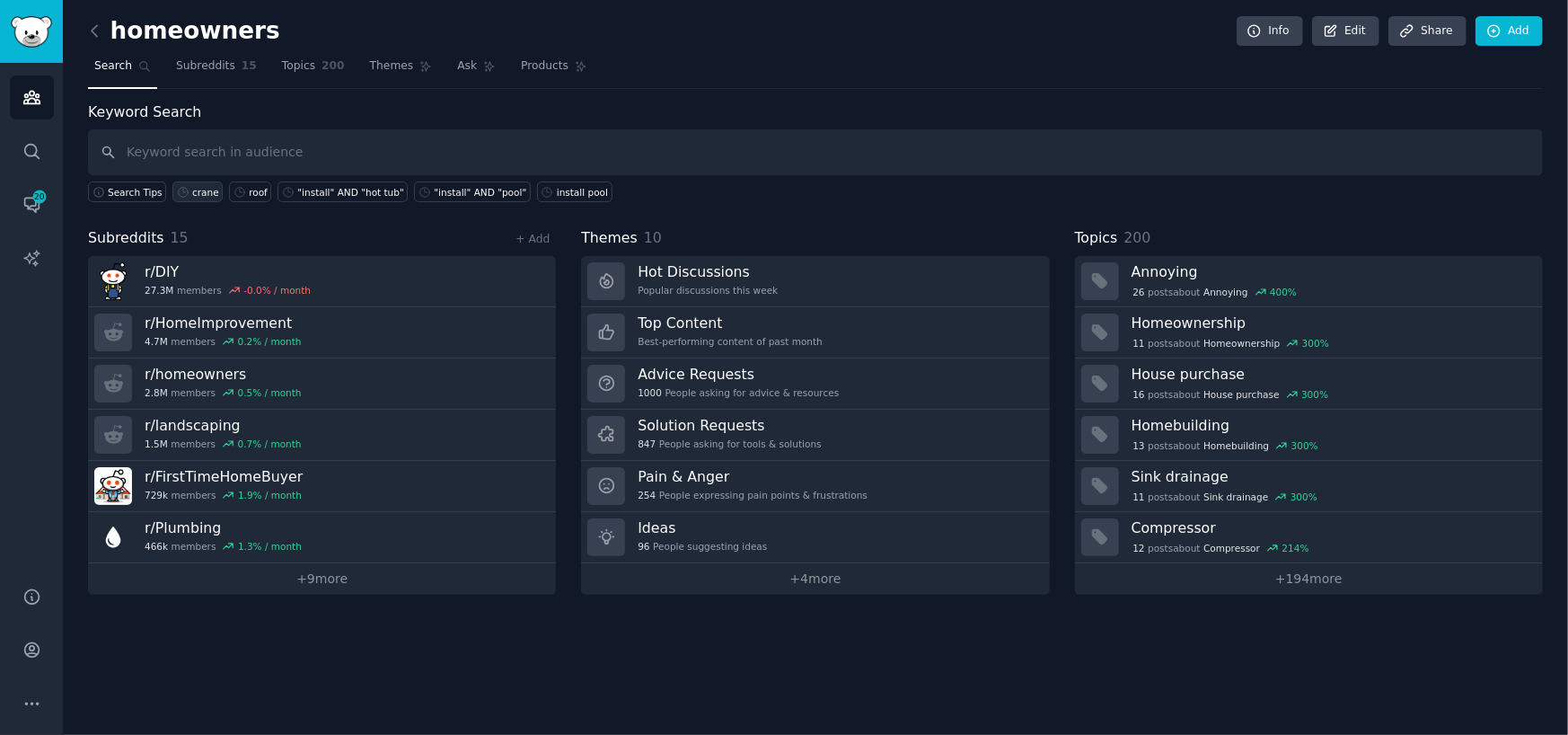
click at [194, 196] on div "crane" at bounding box center [206, 192] width 27 height 12
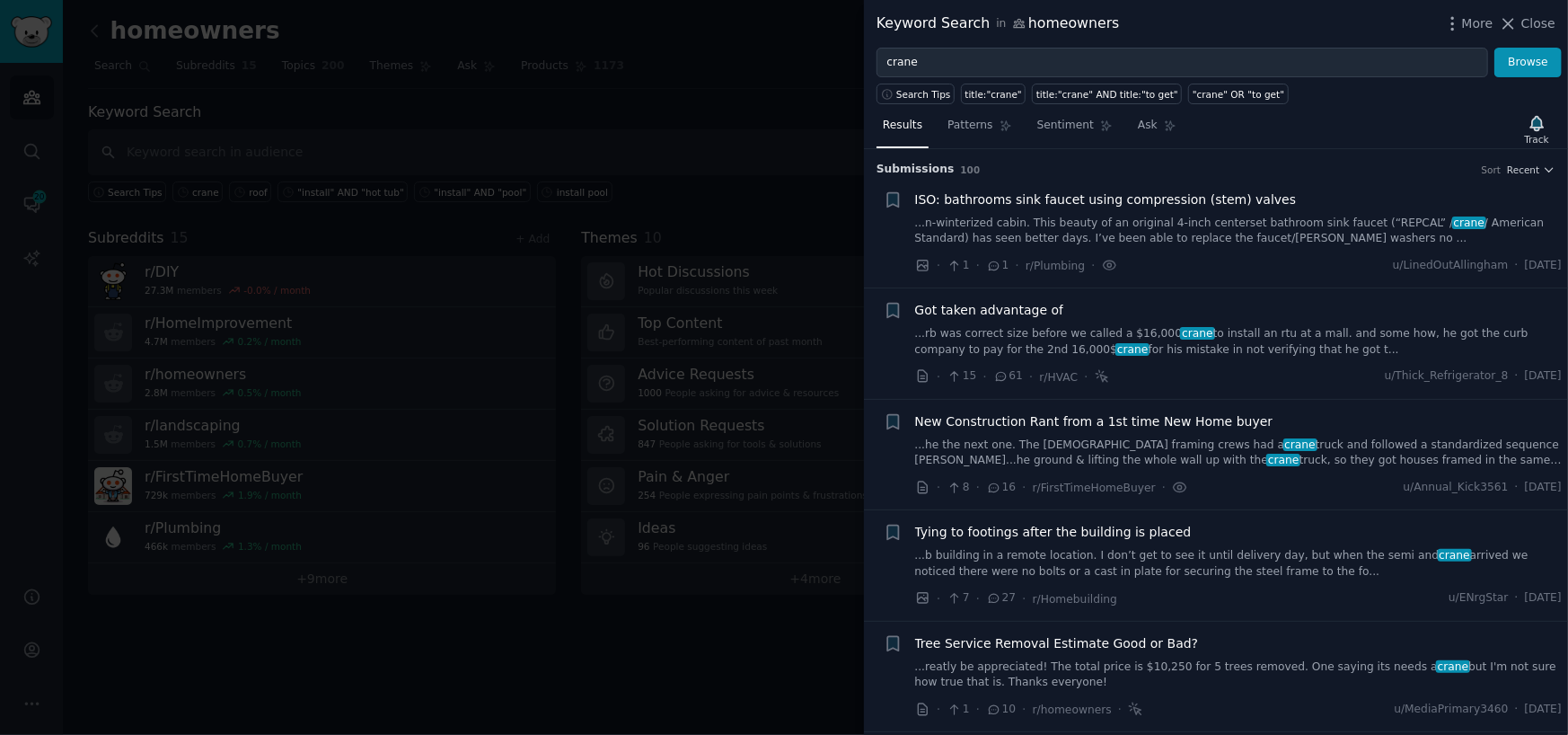
click at [657, 179] on div at bounding box center [784, 367] width 1568 height 735
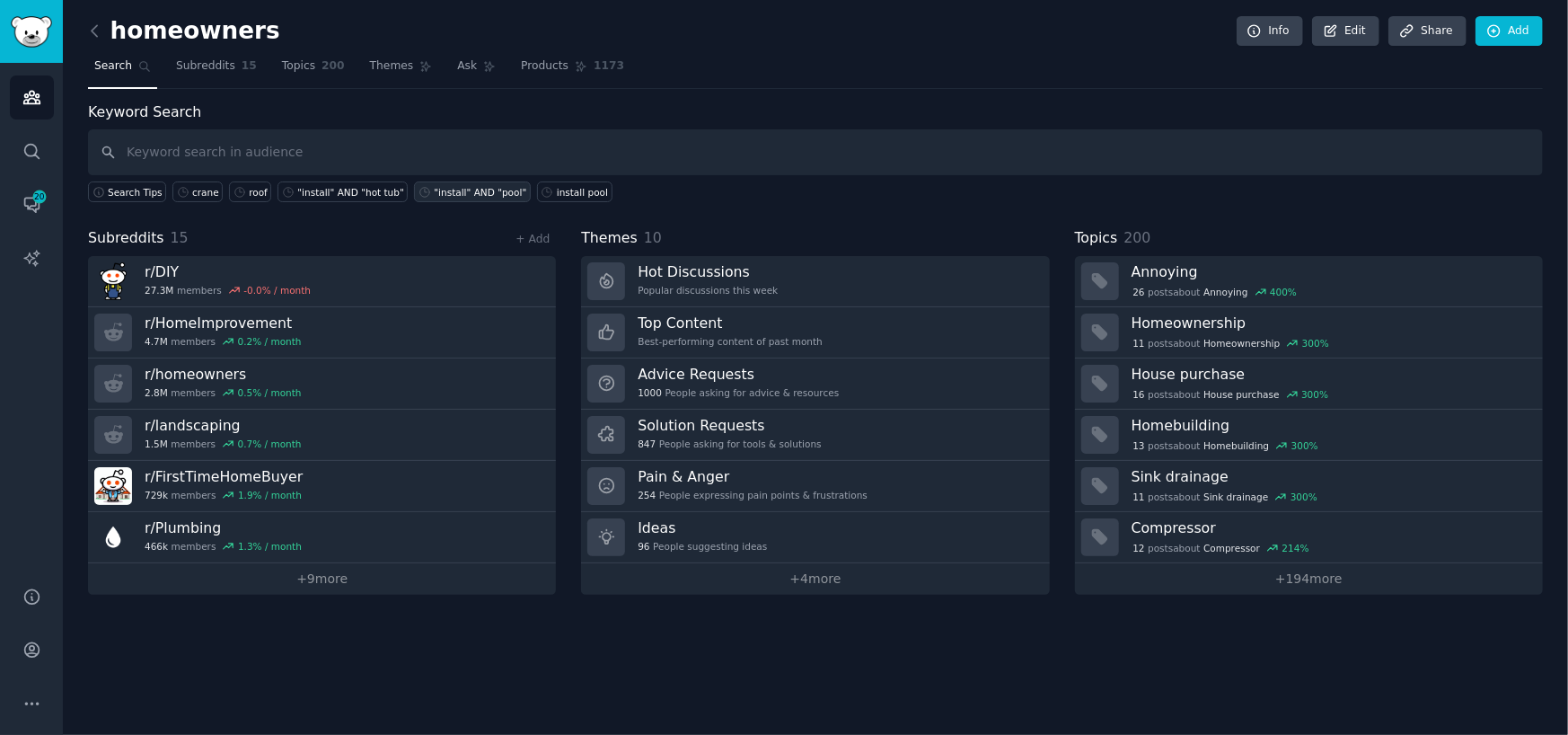
click at [451, 181] on link ""install" AND "pool"" at bounding box center [472, 192] width 116 height 21
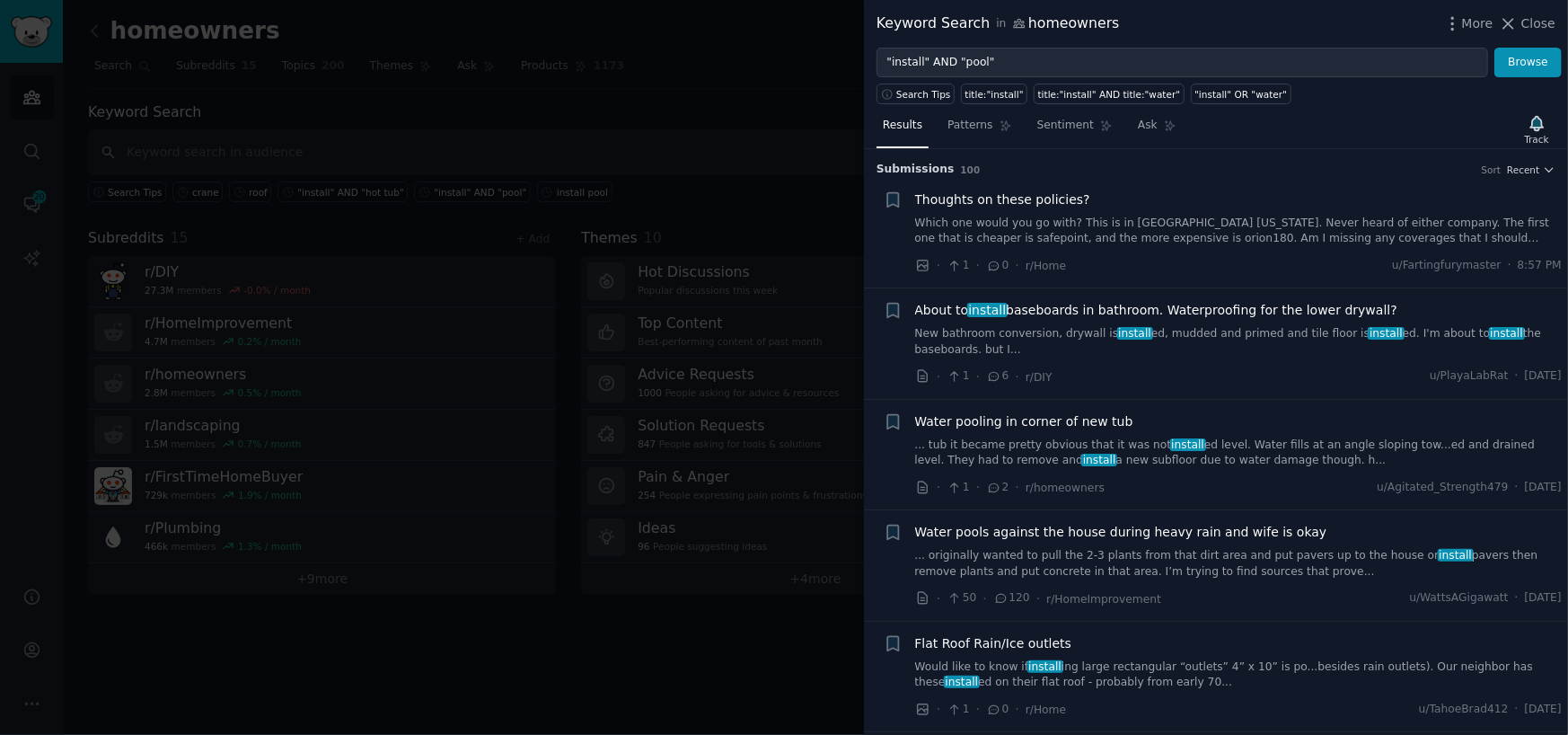
click at [726, 629] on div at bounding box center [784, 367] width 1568 height 735
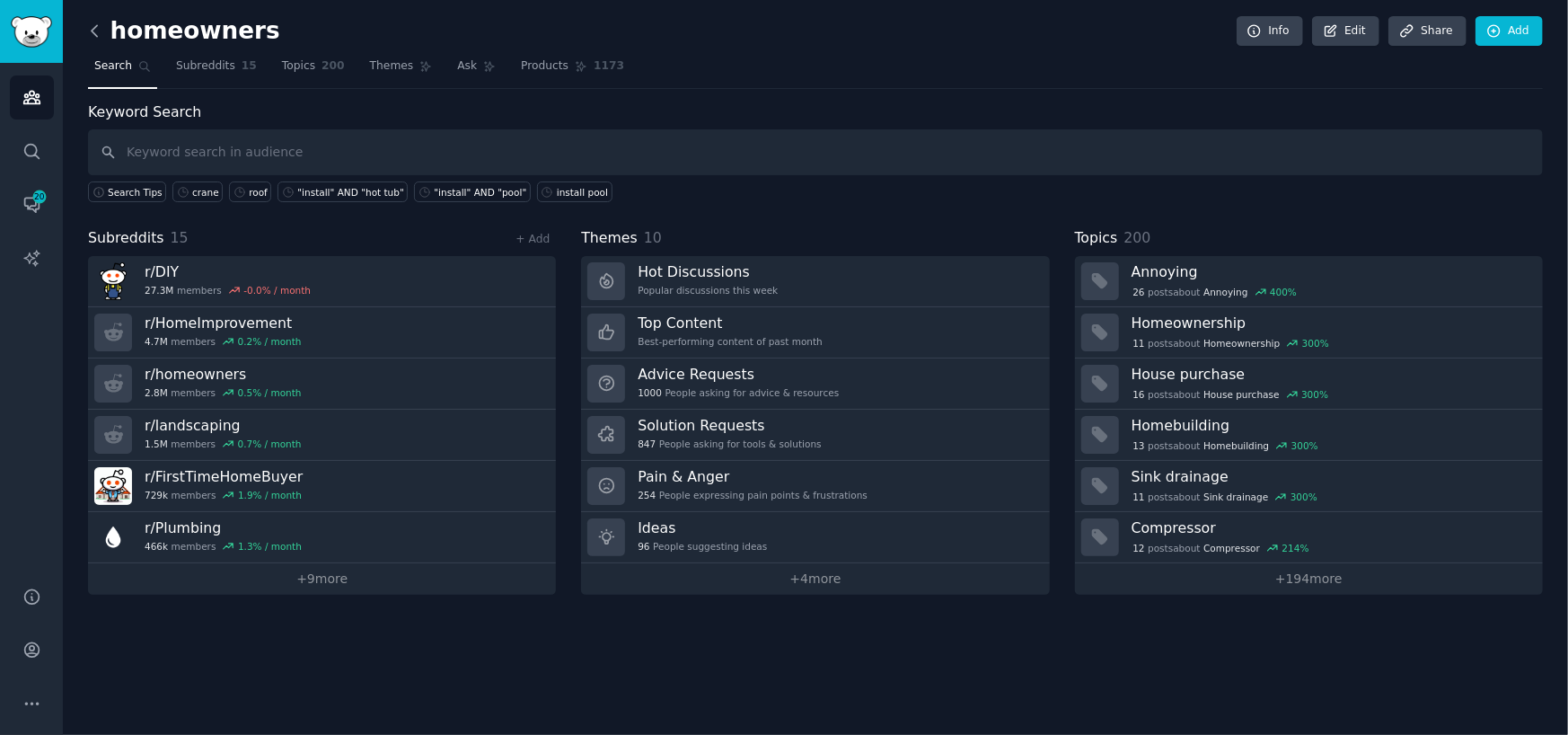
click at [104, 31] on icon at bounding box center [95, 31] width 19 height 19
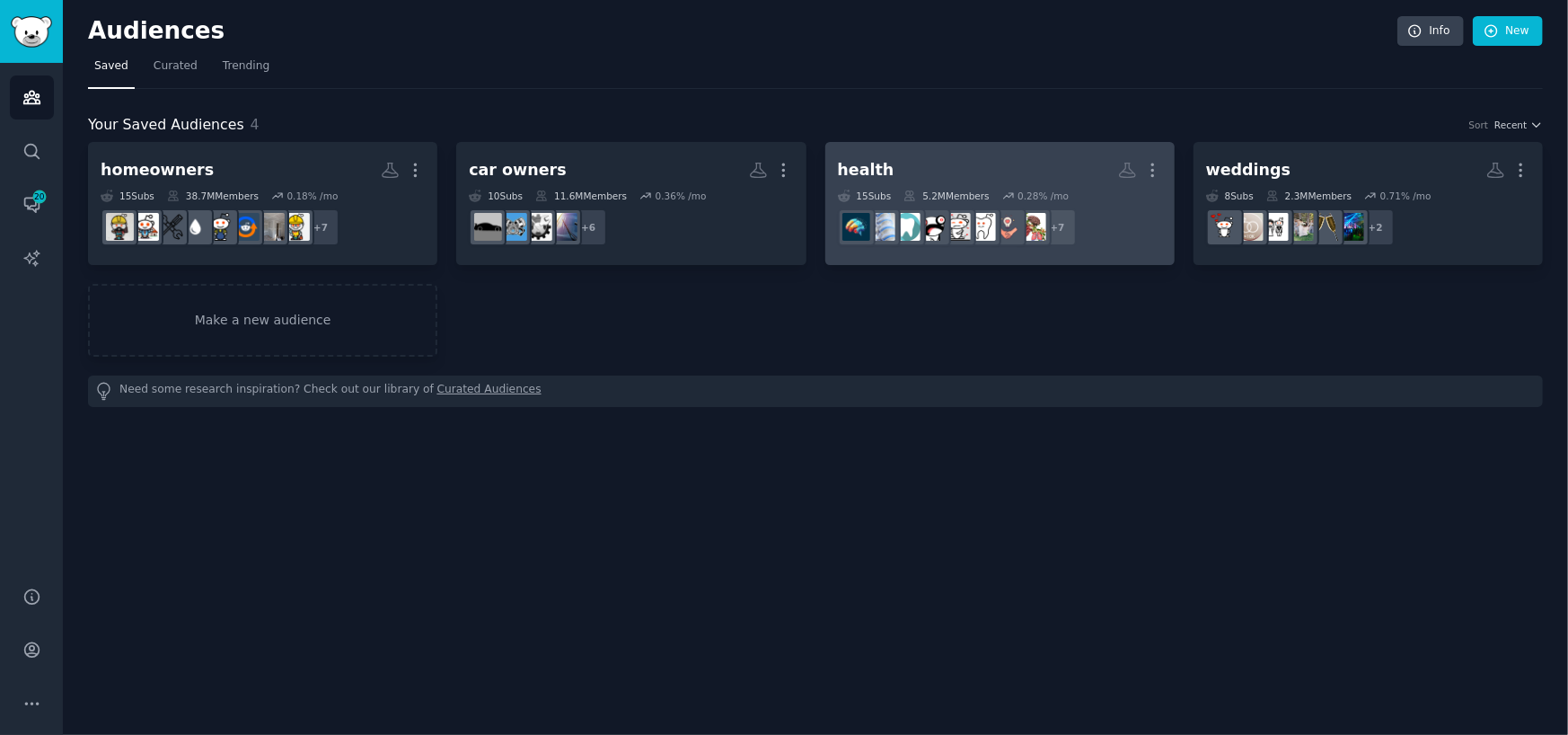
click at [925, 149] on link "health More 15 Sub s 5.2M Members 0.28 % /mo + 7" at bounding box center [1000, 203] width 350 height 123
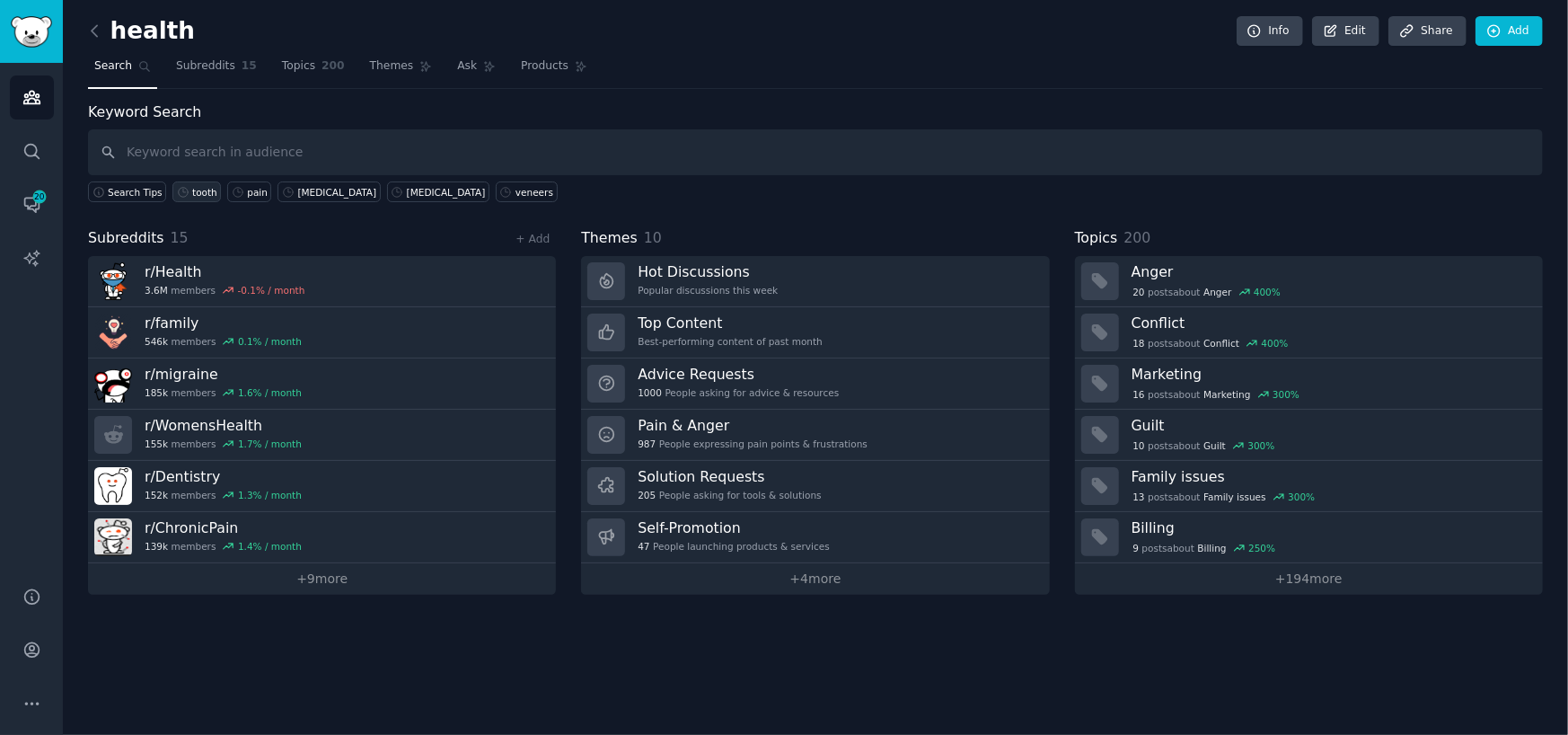
click at [193, 195] on div "tooth" at bounding box center [205, 192] width 25 height 12
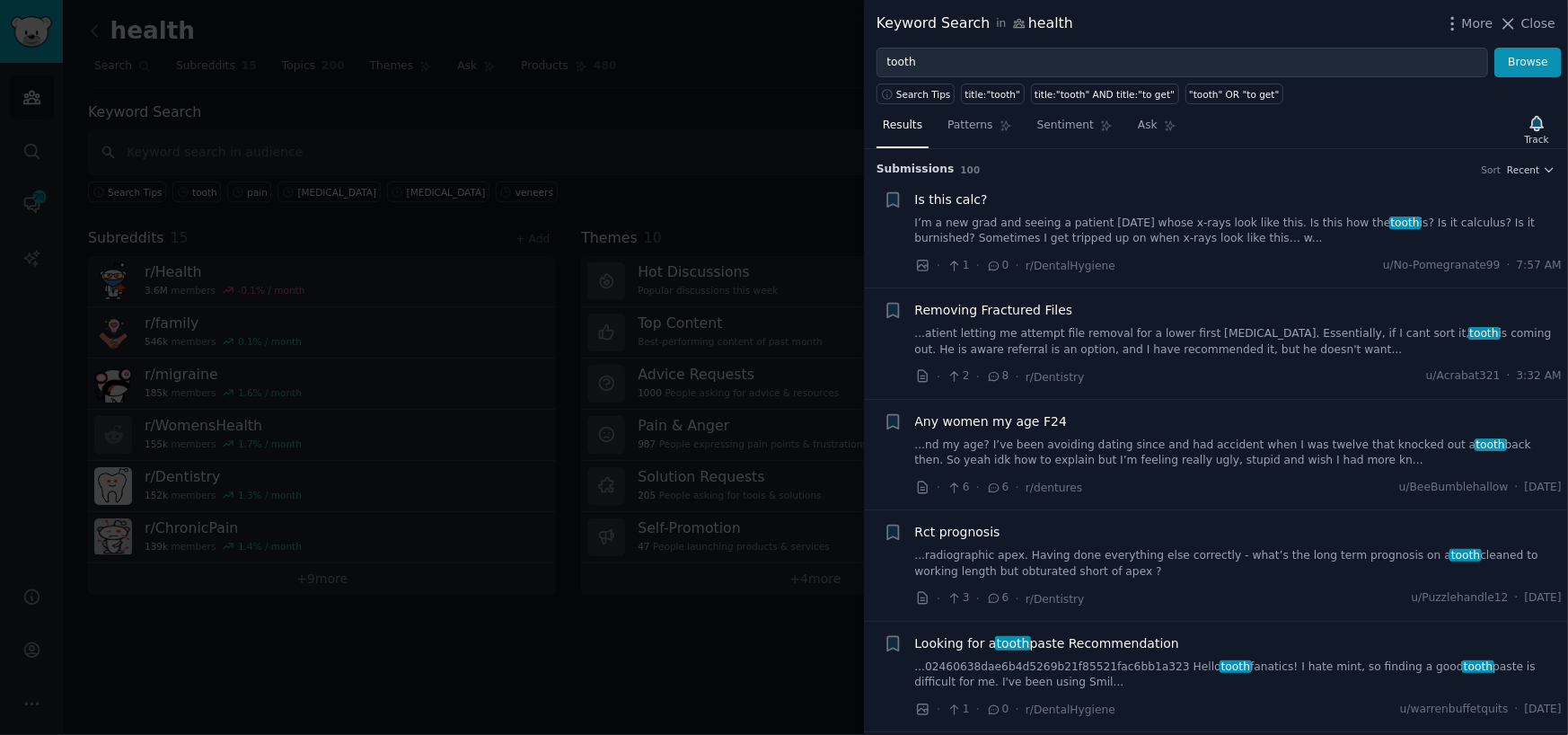
click at [1239, 449] on link "...nd my age? I’ve been avoiding dating since and had accident when I was twelv…" at bounding box center [1239, 452] width 648 height 32
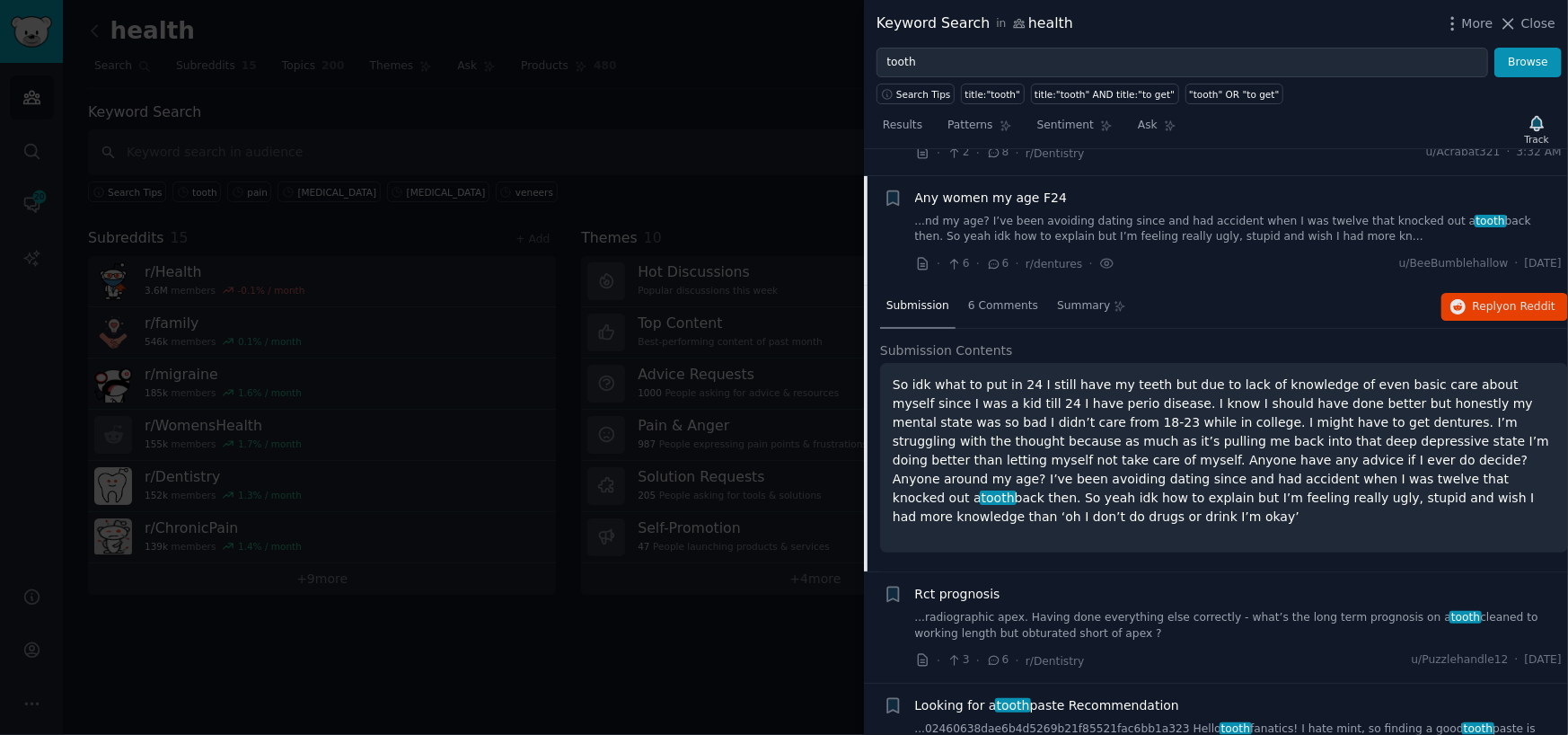
scroll to position [250, 0]
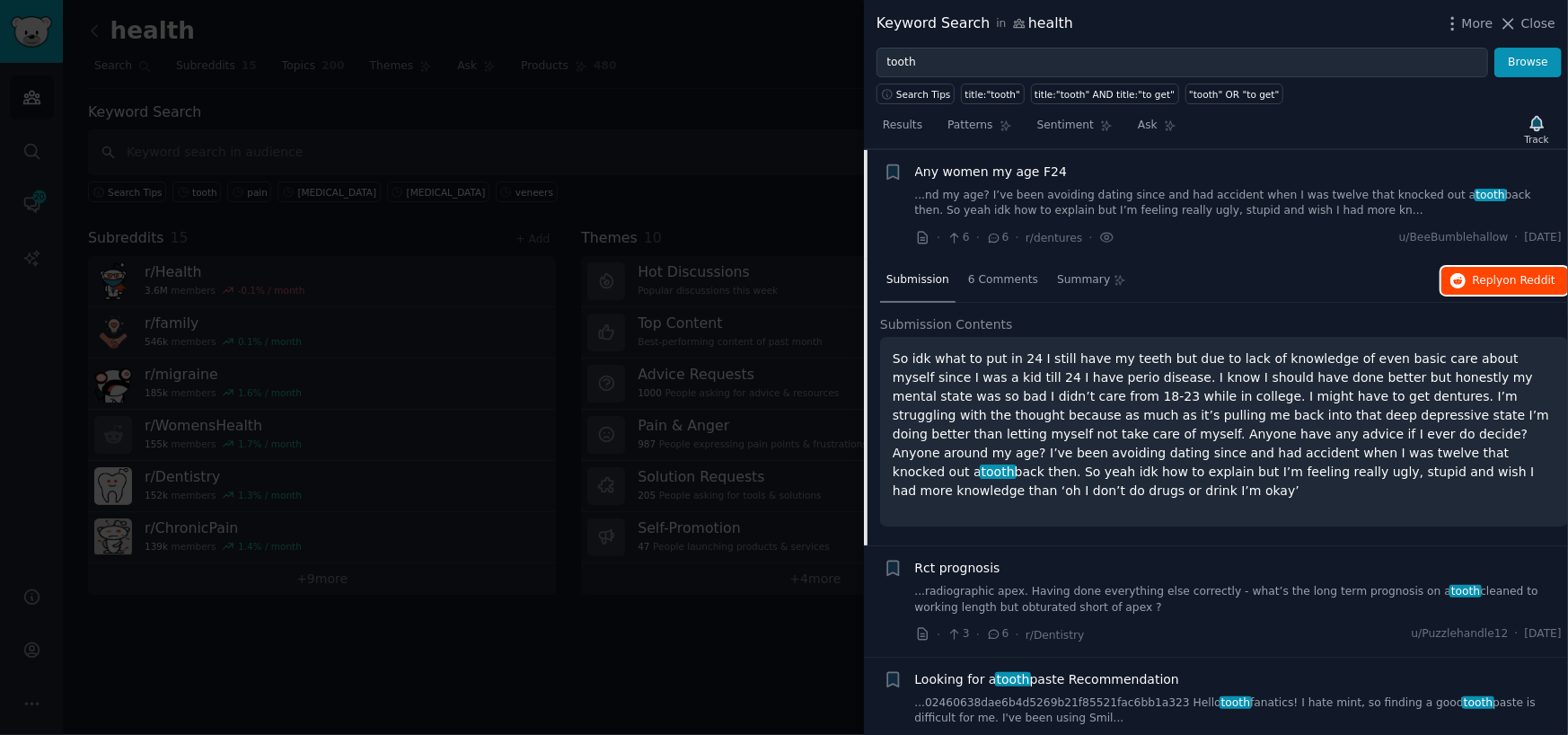
click at [1506, 274] on span "on Reddit" at bounding box center [1530, 280] width 52 height 12
